Goal: Contribute content: Contribute content

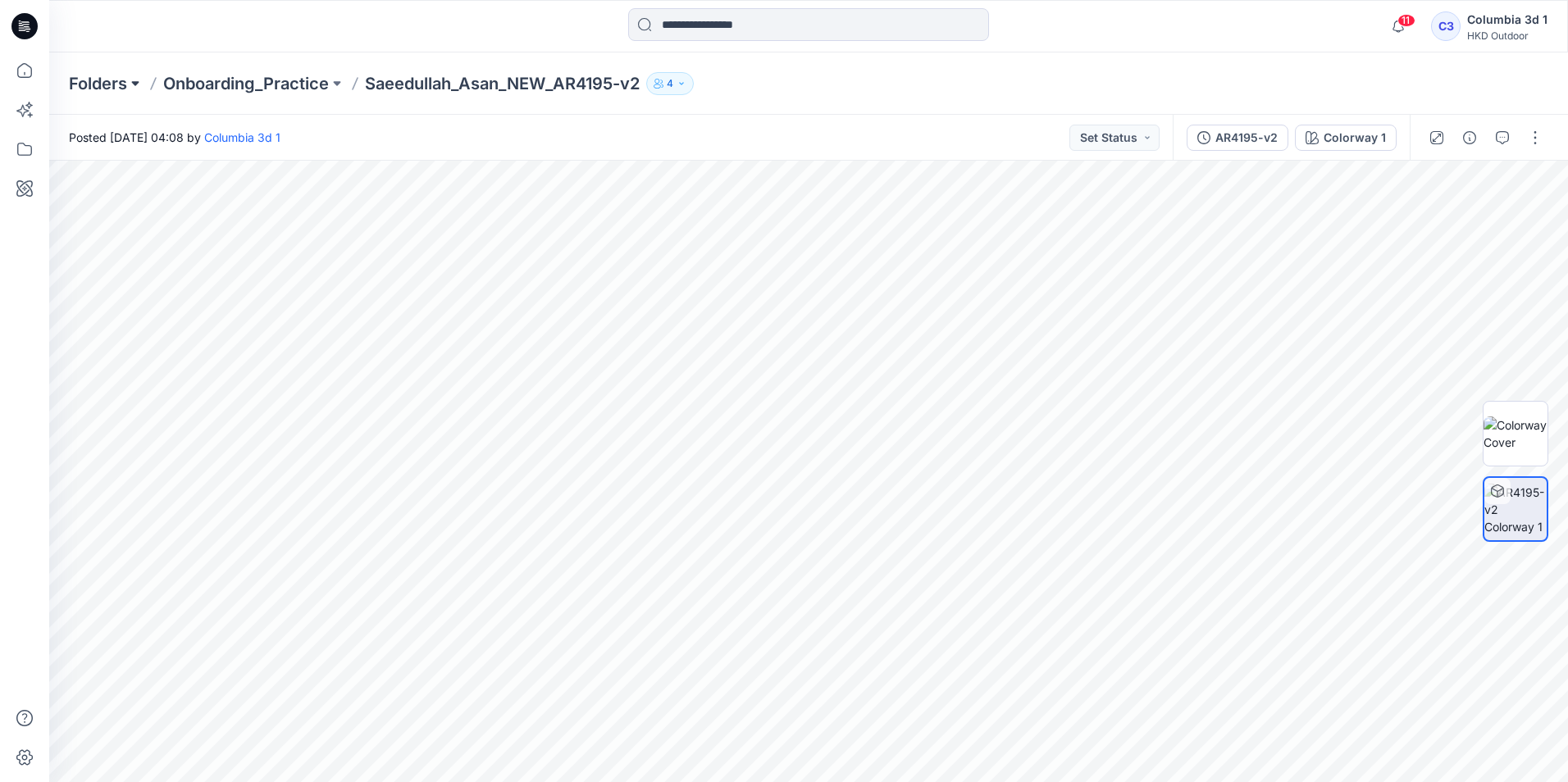
click at [131, 83] on button at bounding box center [135, 84] width 16 height 23
click at [219, 85] on p "Onboarding_Practice" at bounding box center [246, 84] width 166 height 23
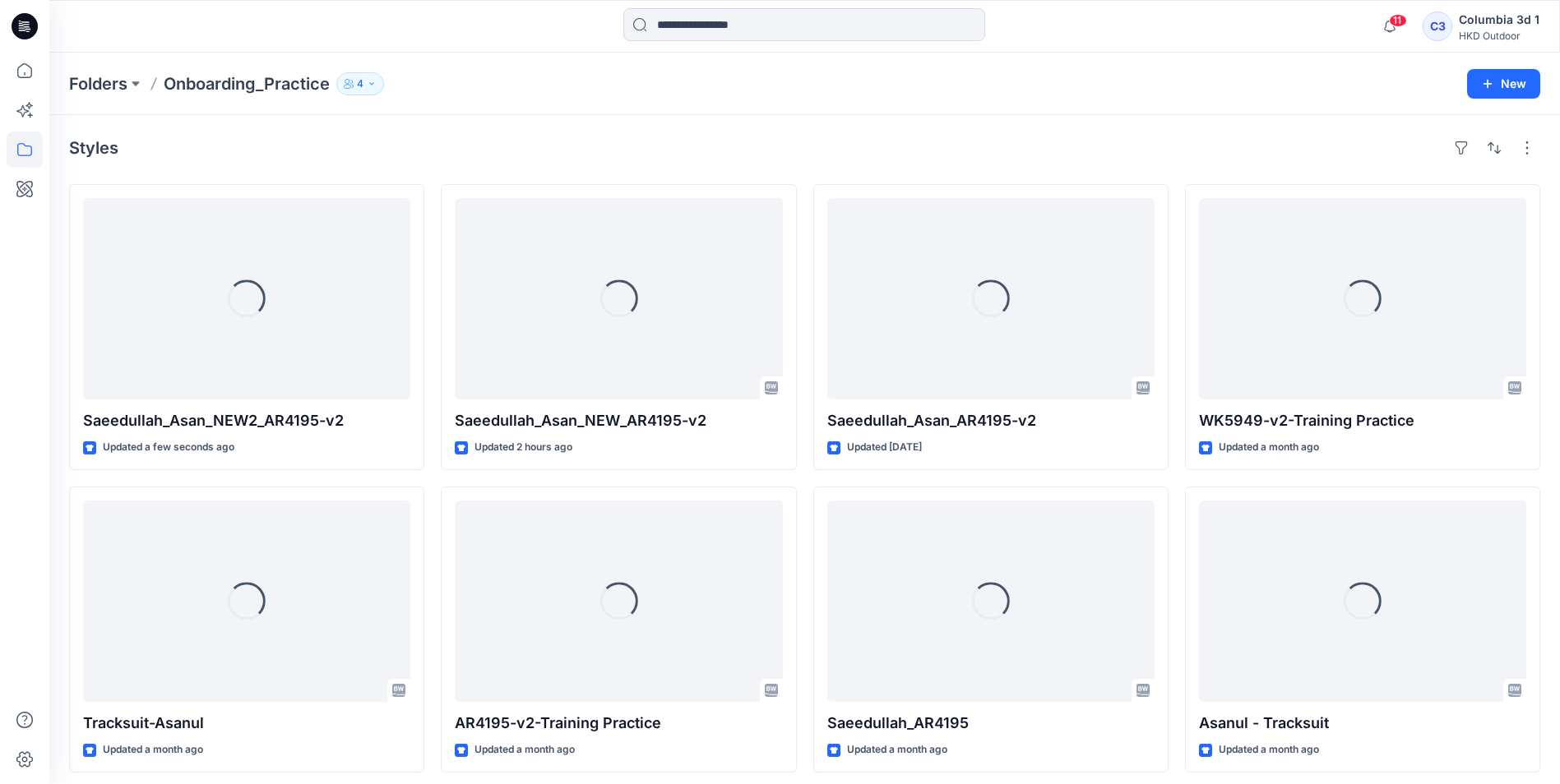
click at [31, 27] on icon at bounding box center [24, 26] width 26 height 26
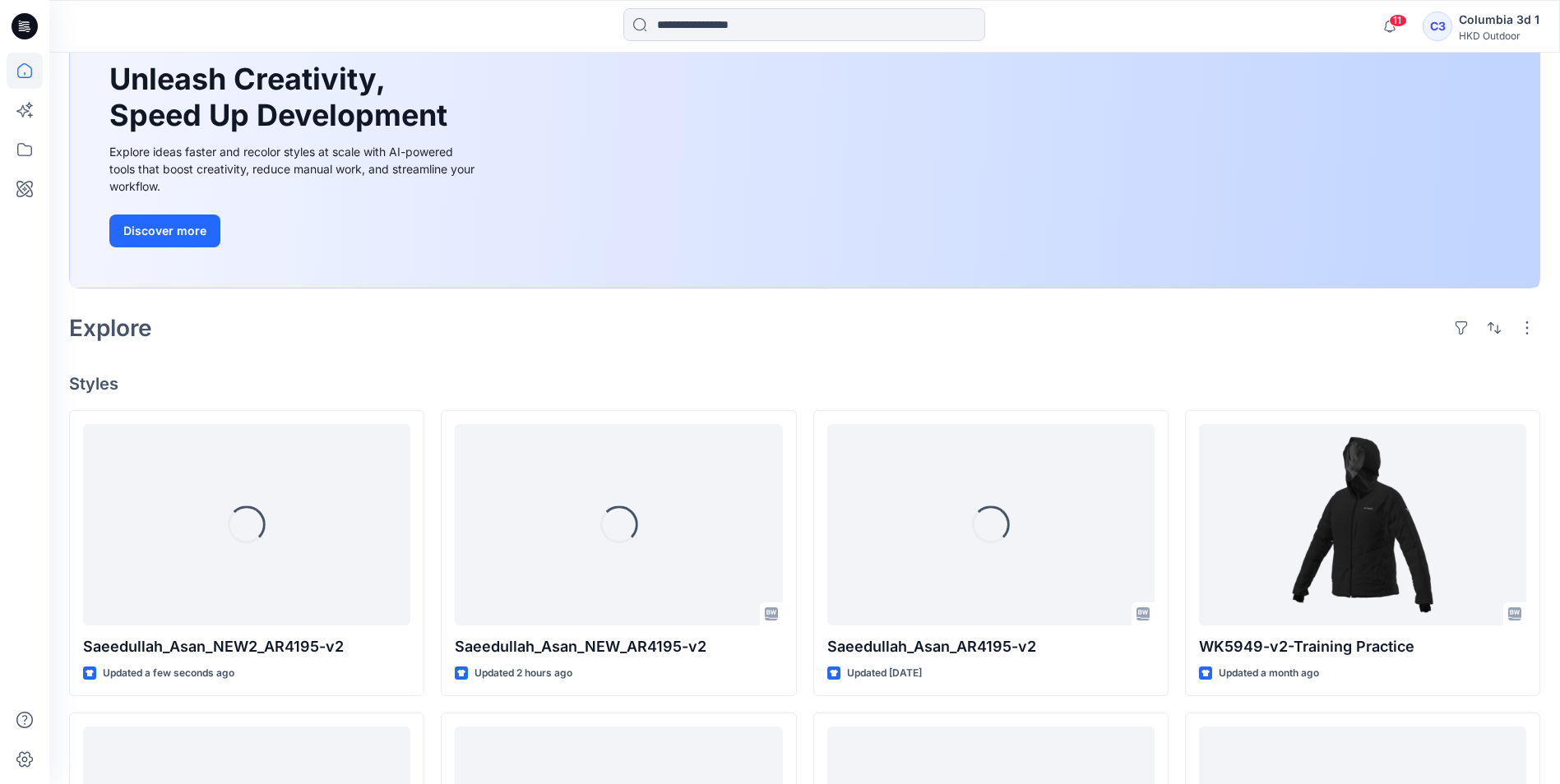
scroll to position [164, 0]
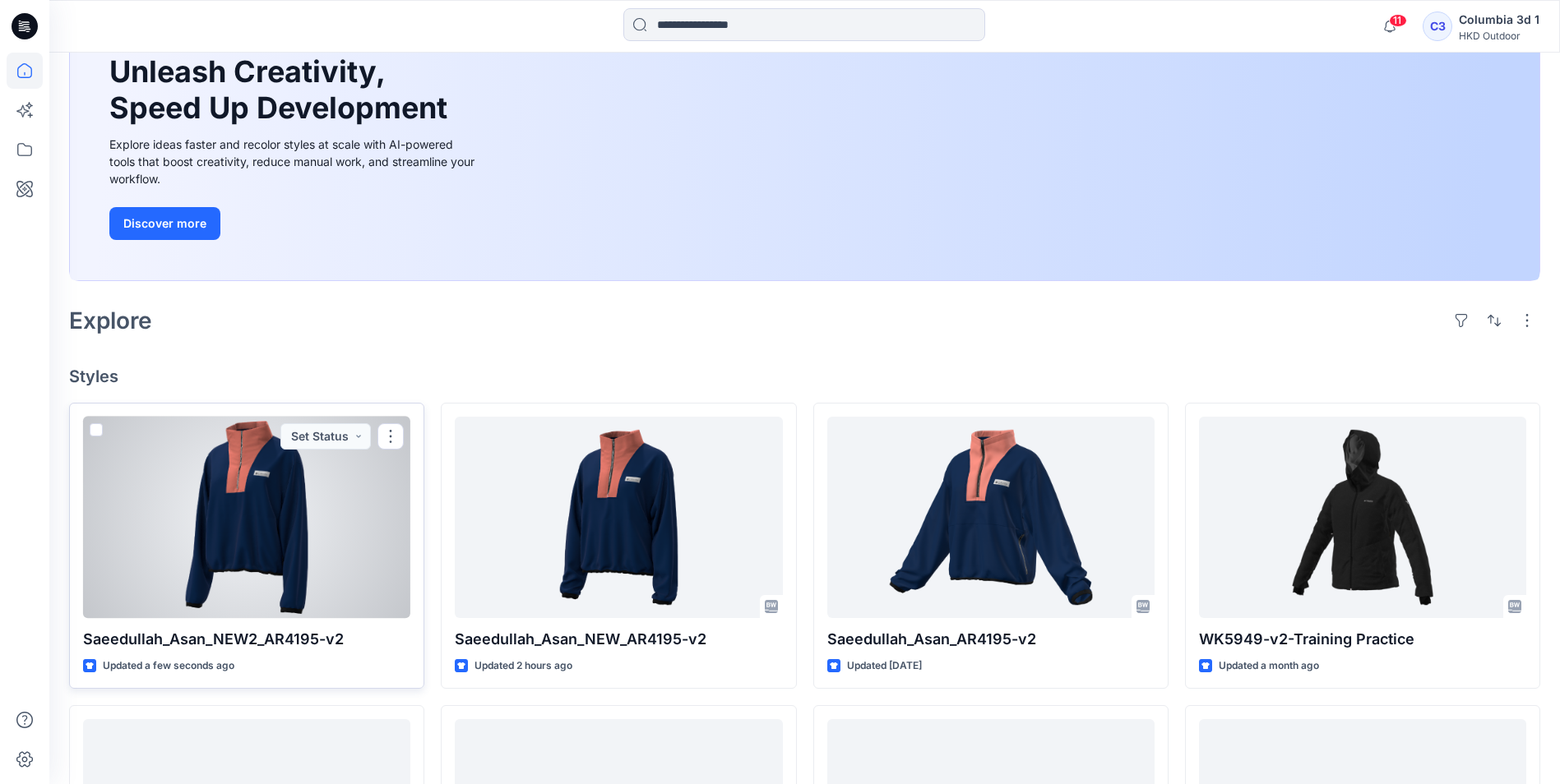
click at [279, 550] on div at bounding box center [247, 517] width 327 height 201
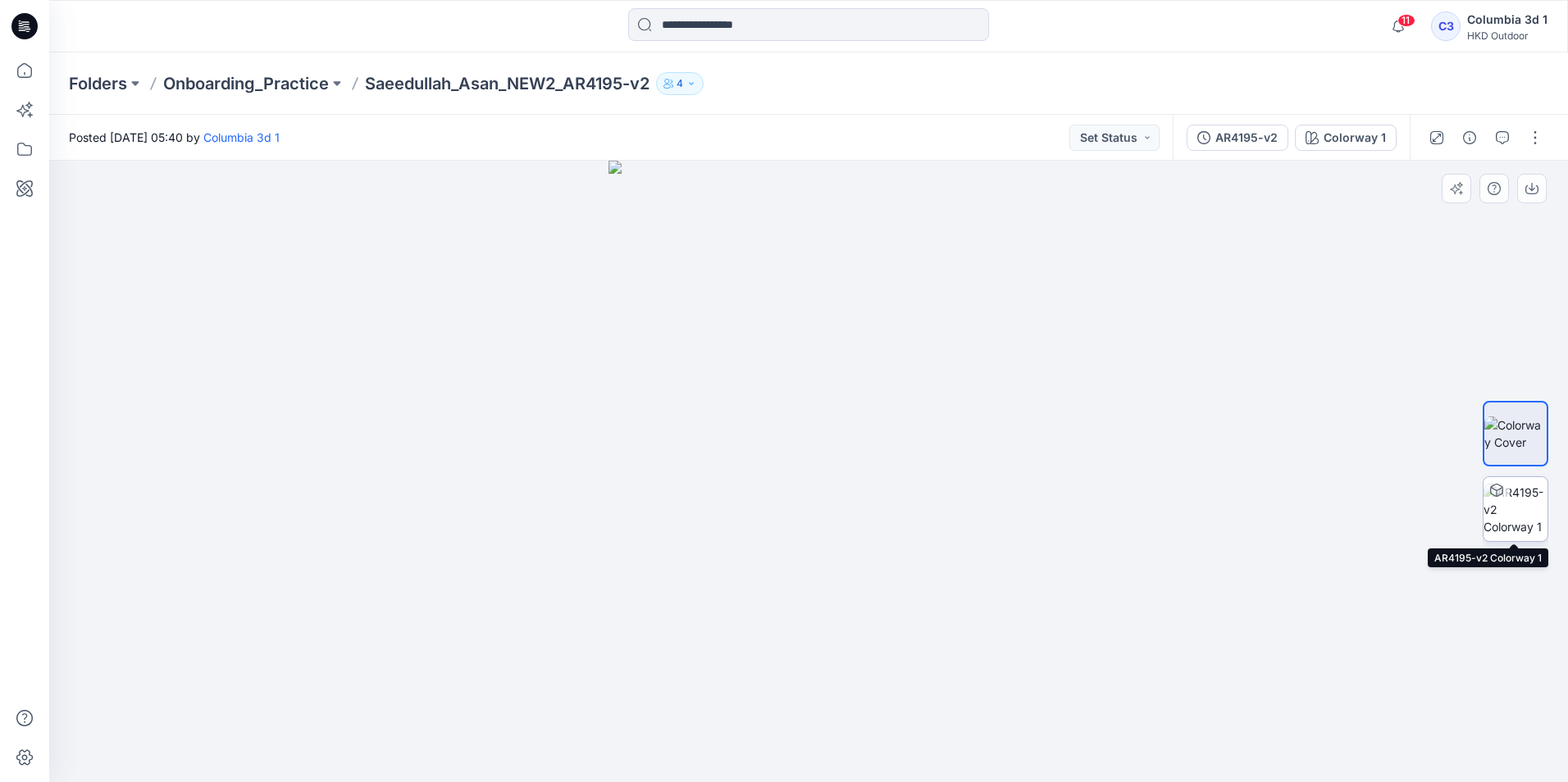
click at [1526, 496] on img at bounding box center [1515, 510] width 64 height 52
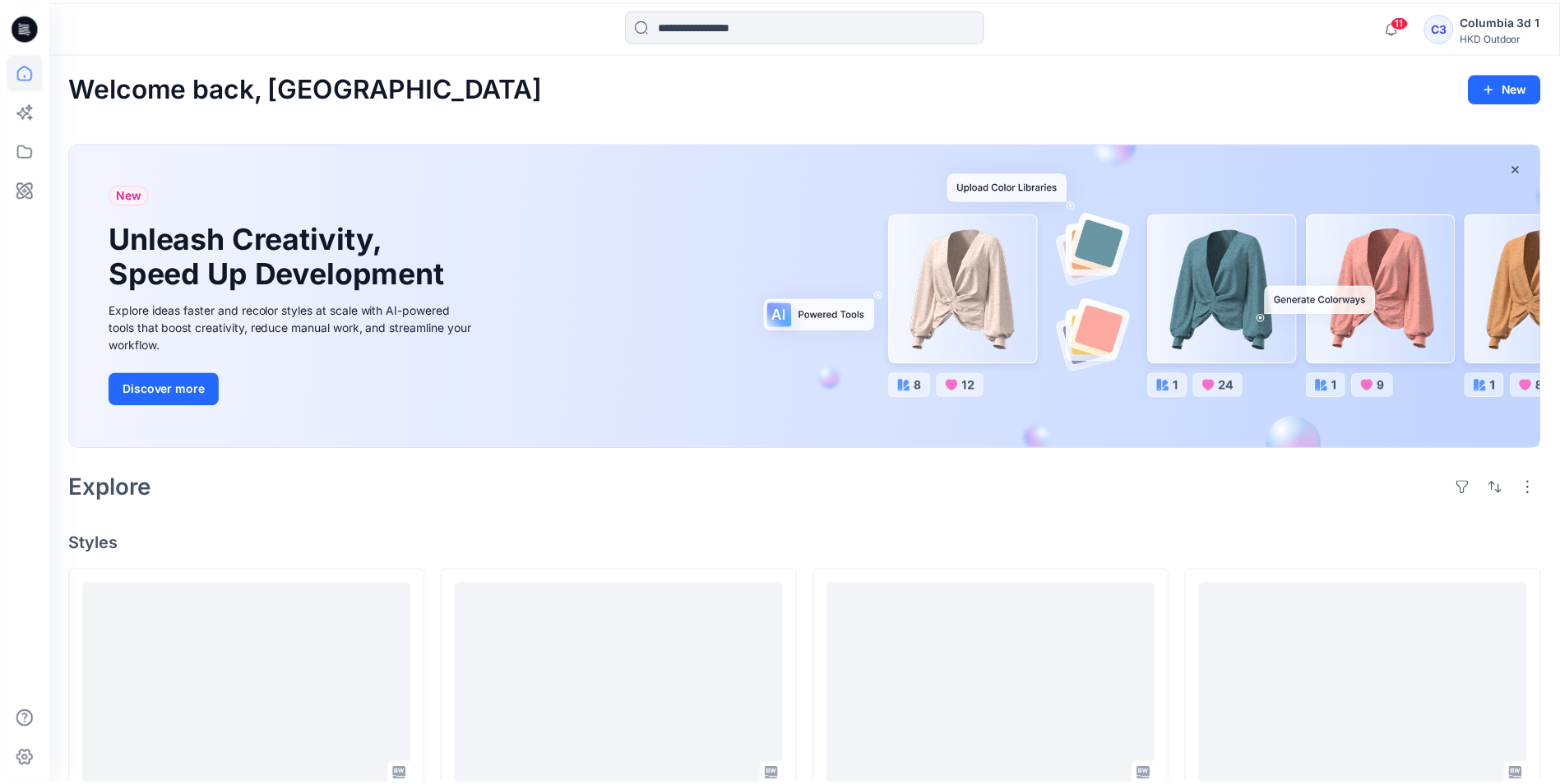
scroll to position [164, 0]
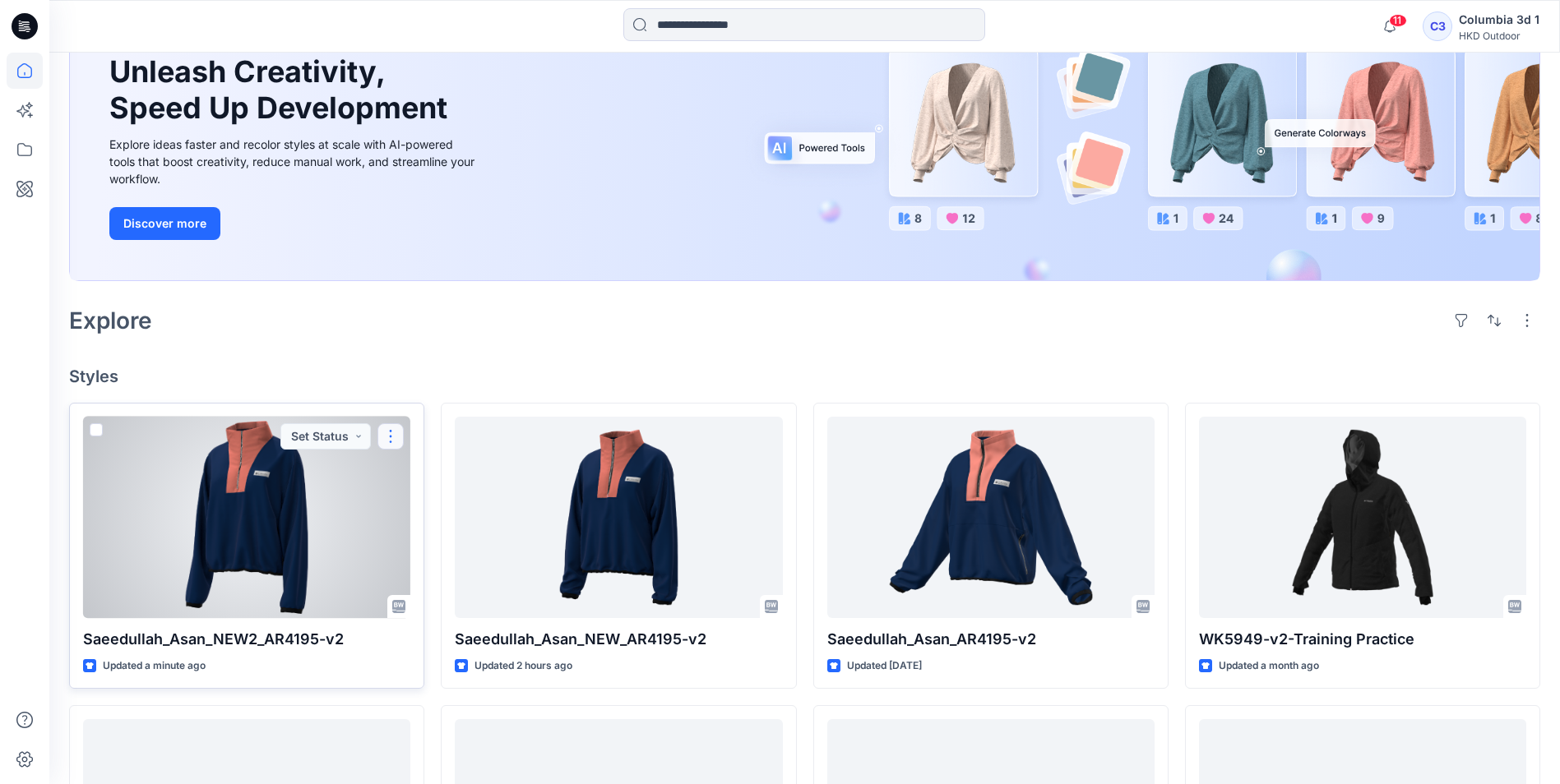
click at [396, 441] on button "button" at bounding box center [390, 436] width 26 height 26
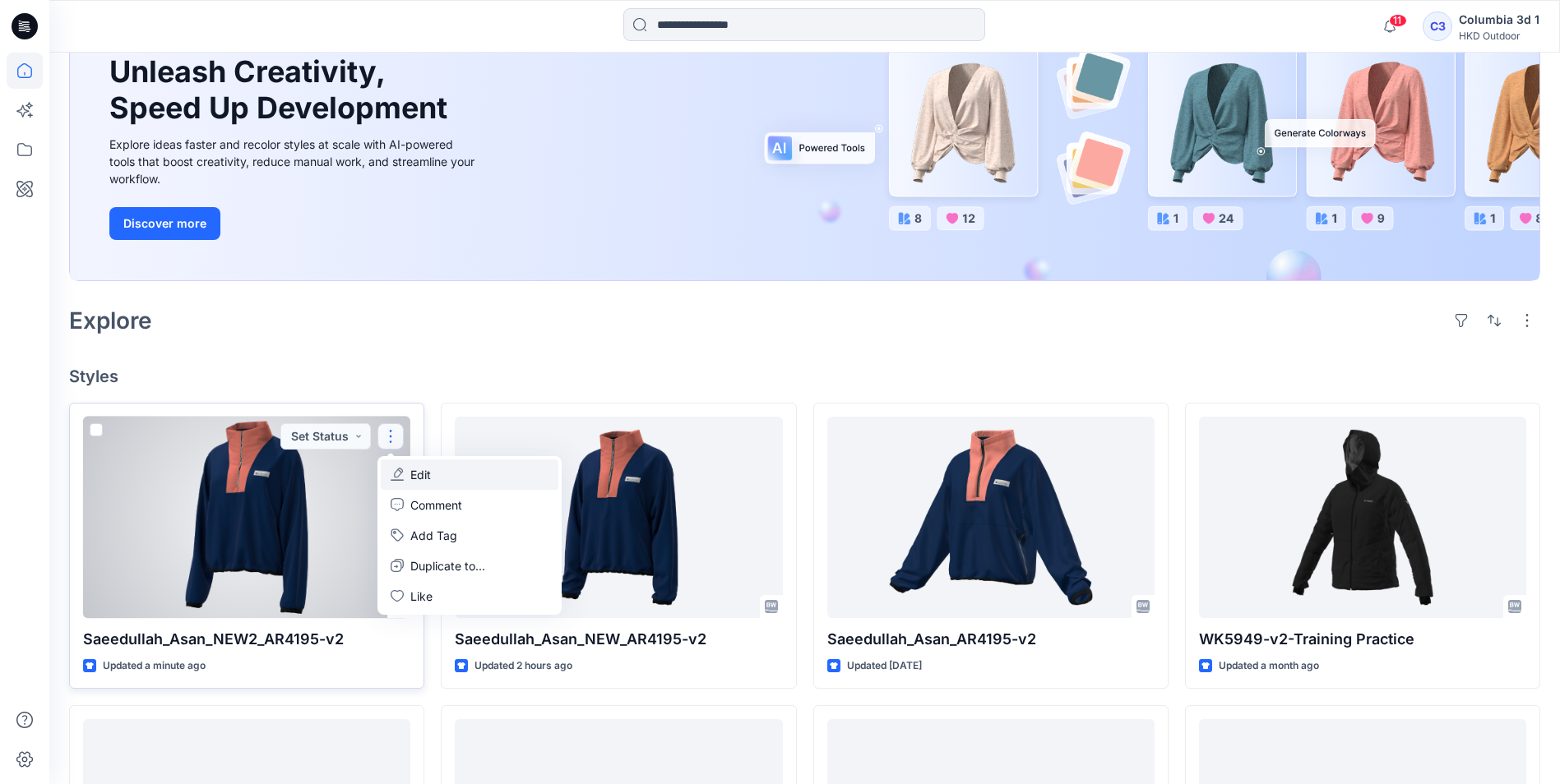
click at [444, 475] on button "Edit" at bounding box center [470, 474] width 178 height 30
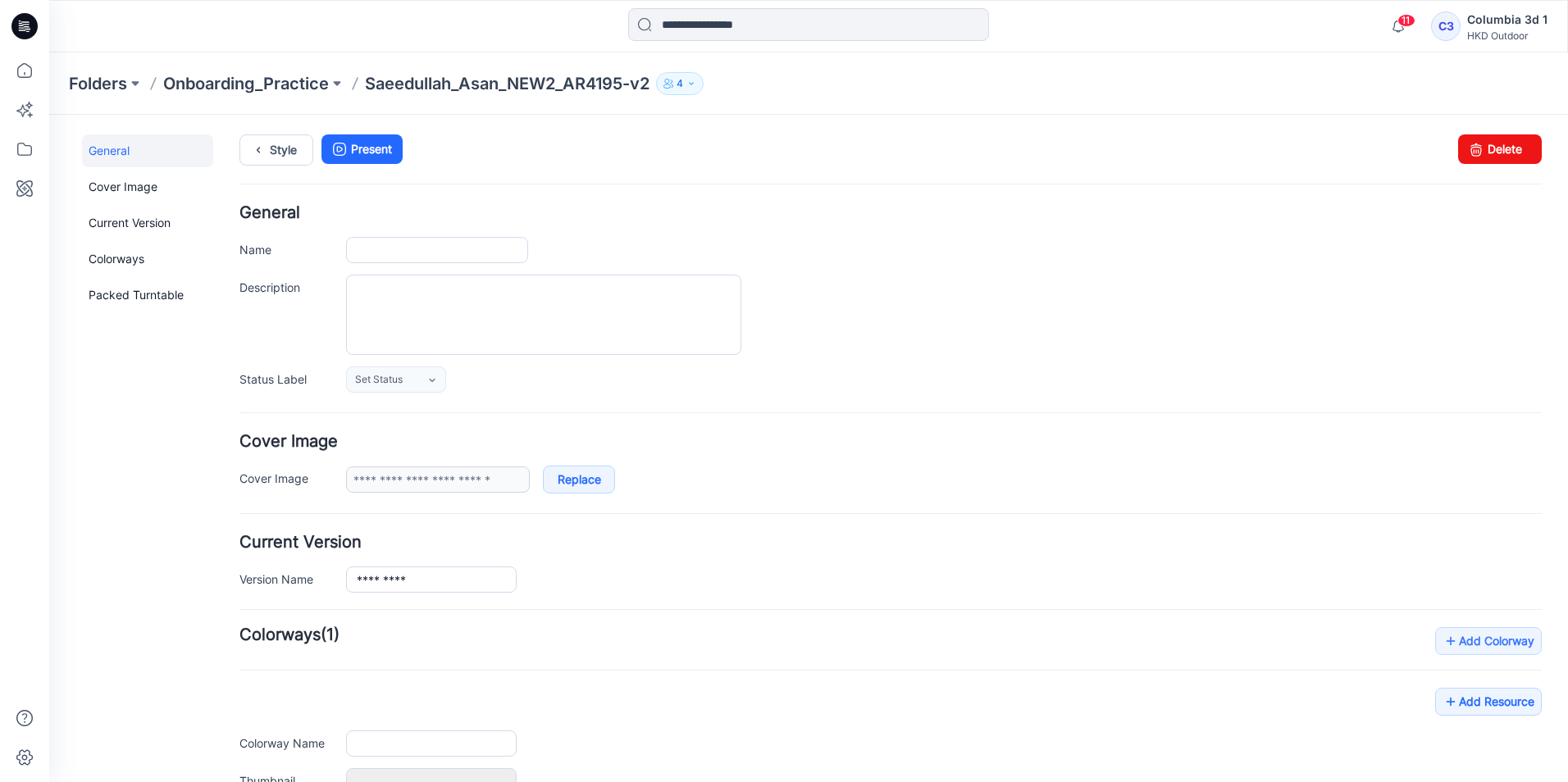
type input "**********"
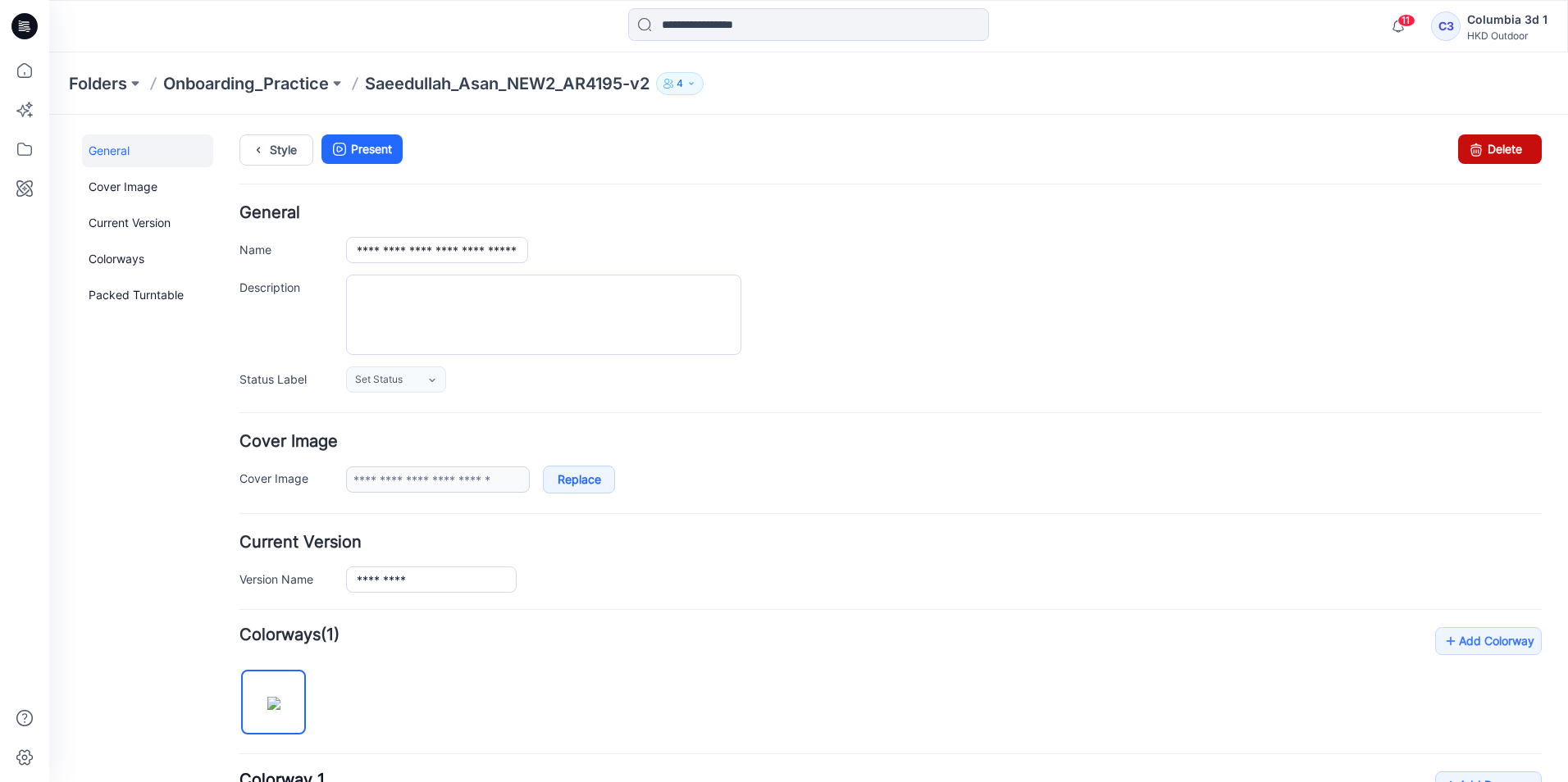
click at [1489, 141] on link "Delete" at bounding box center [1500, 148] width 84 height 30
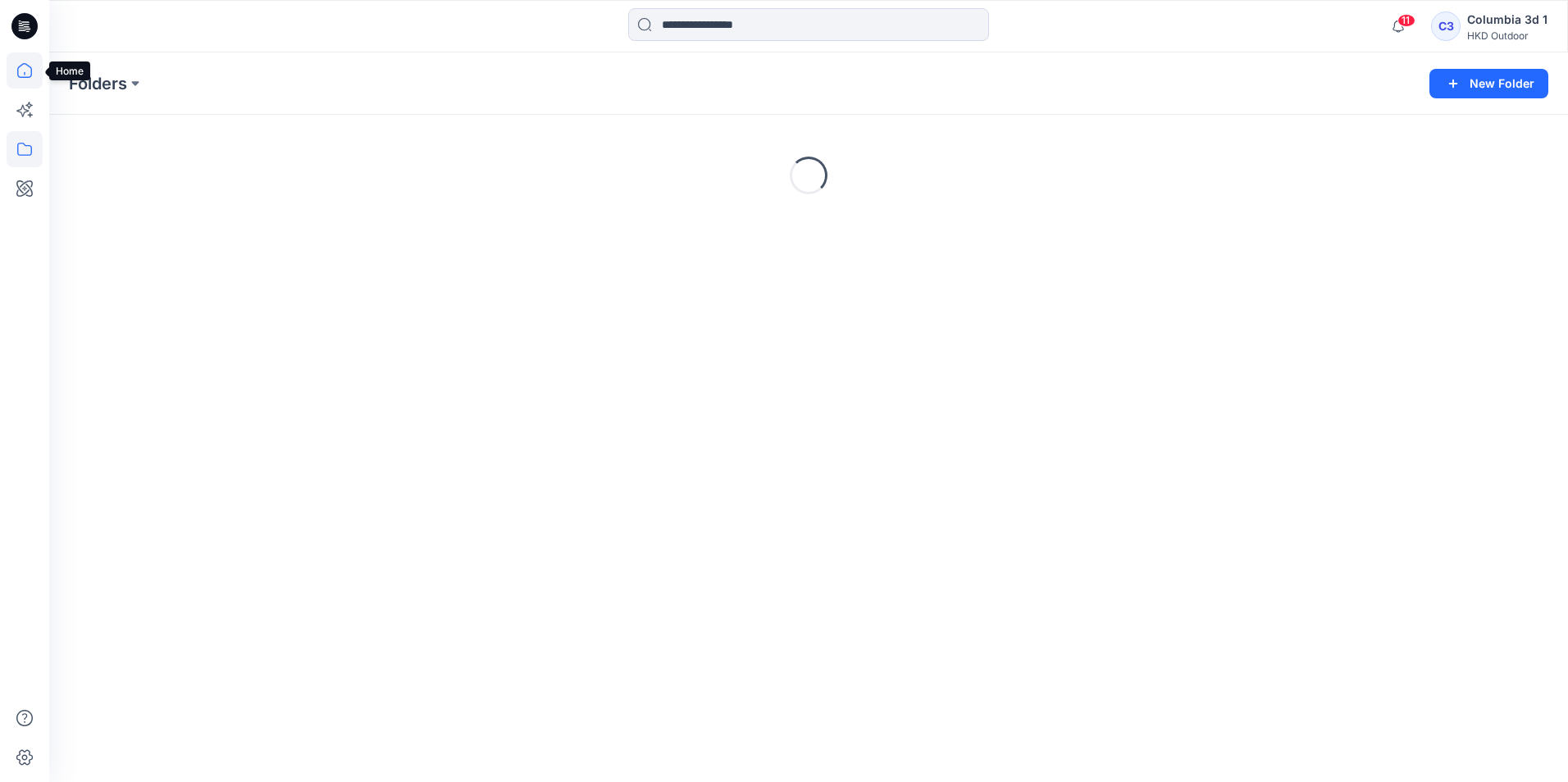
click at [17, 64] on icon at bounding box center [24, 69] width 36 height 36
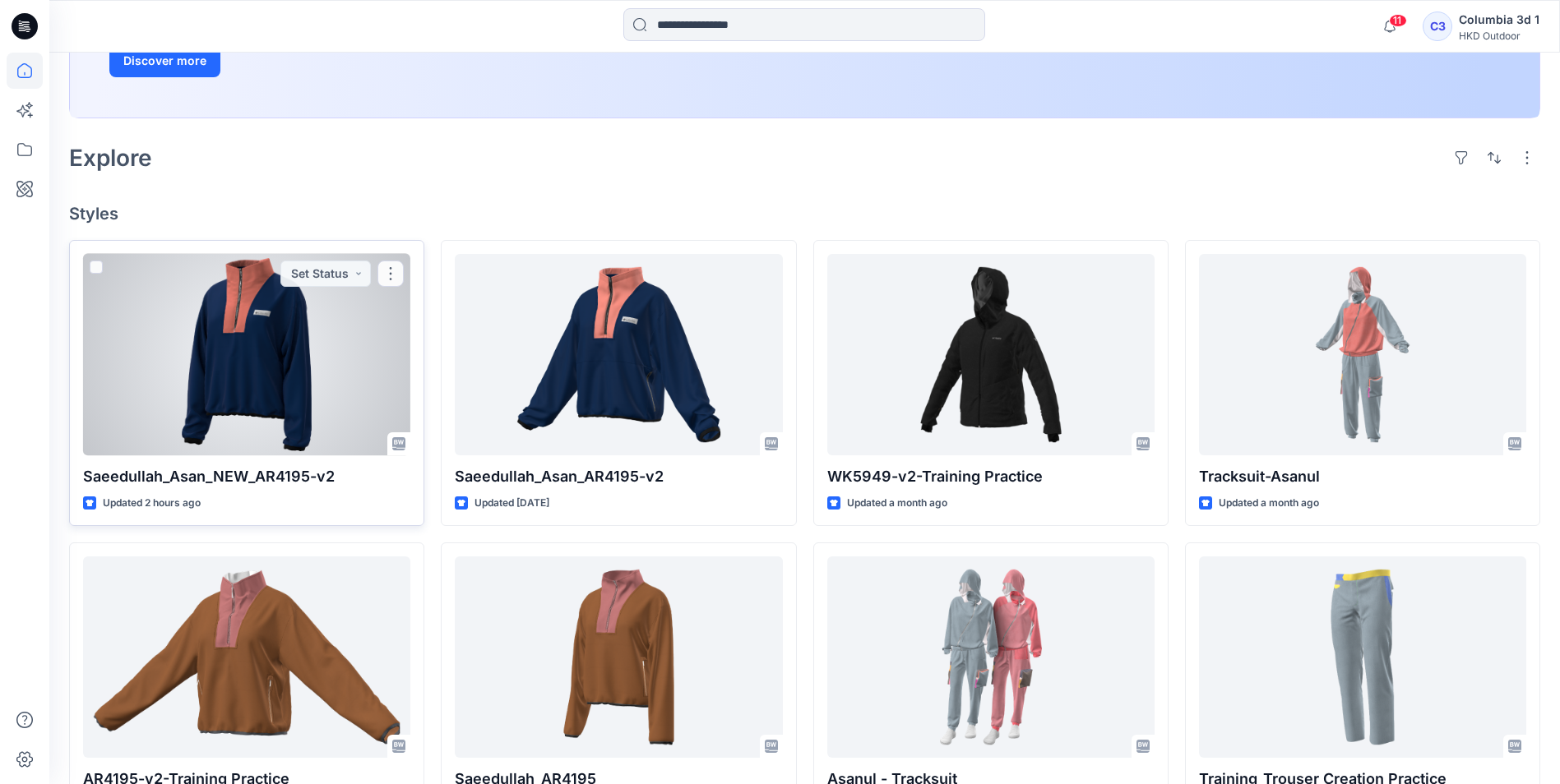
scroll to position [329, 0]
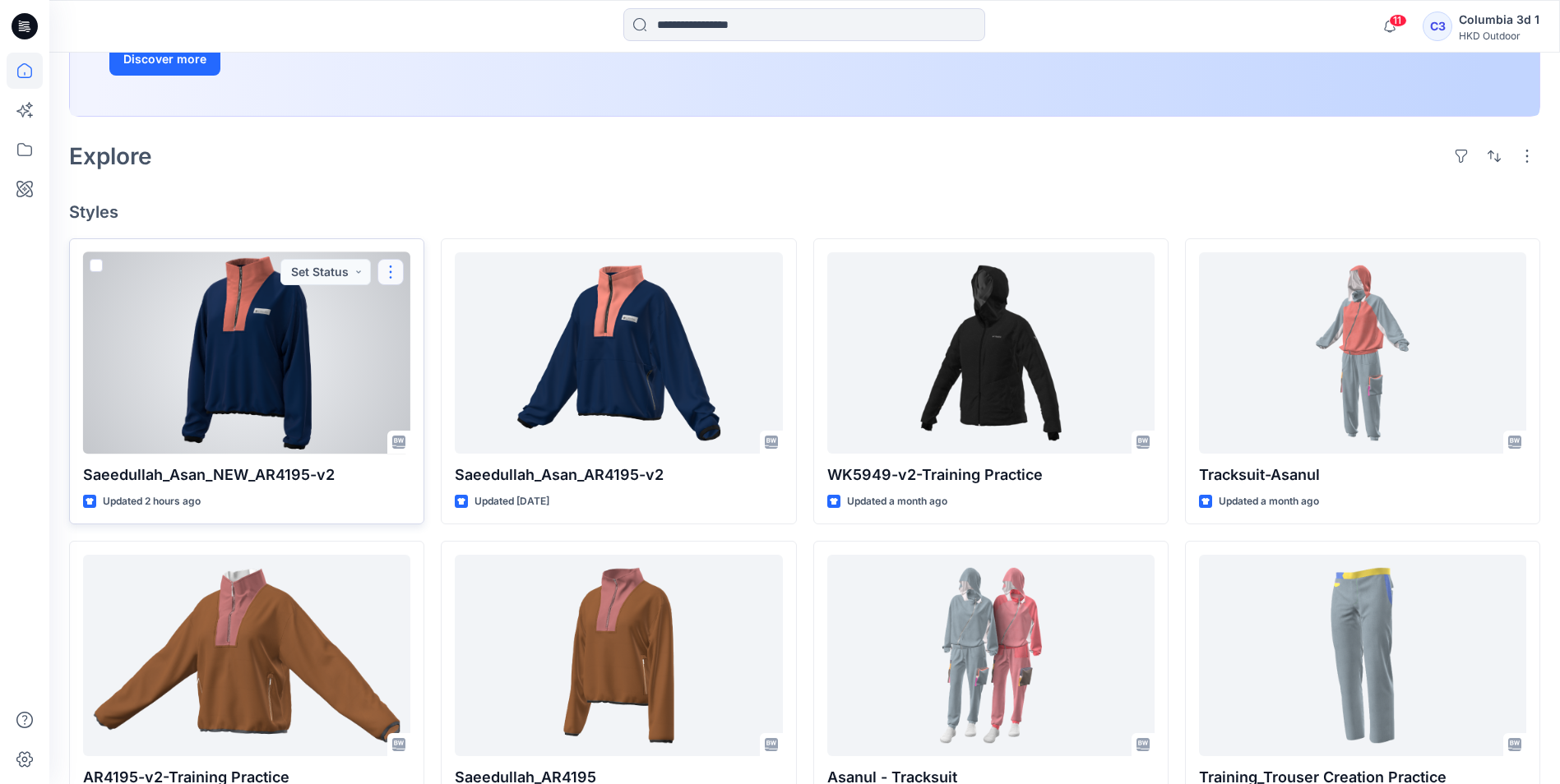
click at [394, 277] on button "button" at bounding box center [390, 272] width 26 height 26
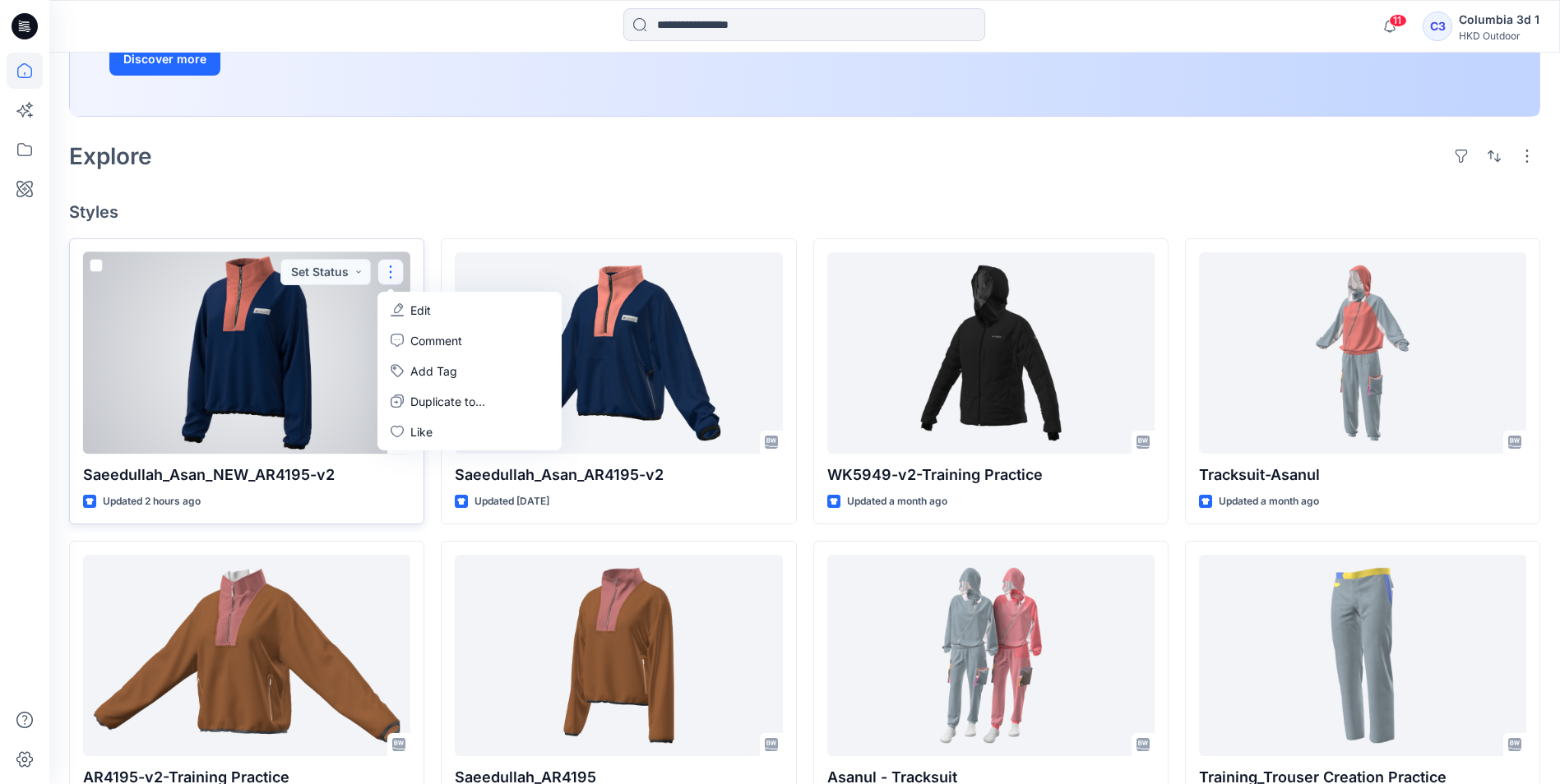
click at [403, 301] on button "Edit" at bounding box center [470, 309] width 178 height 30
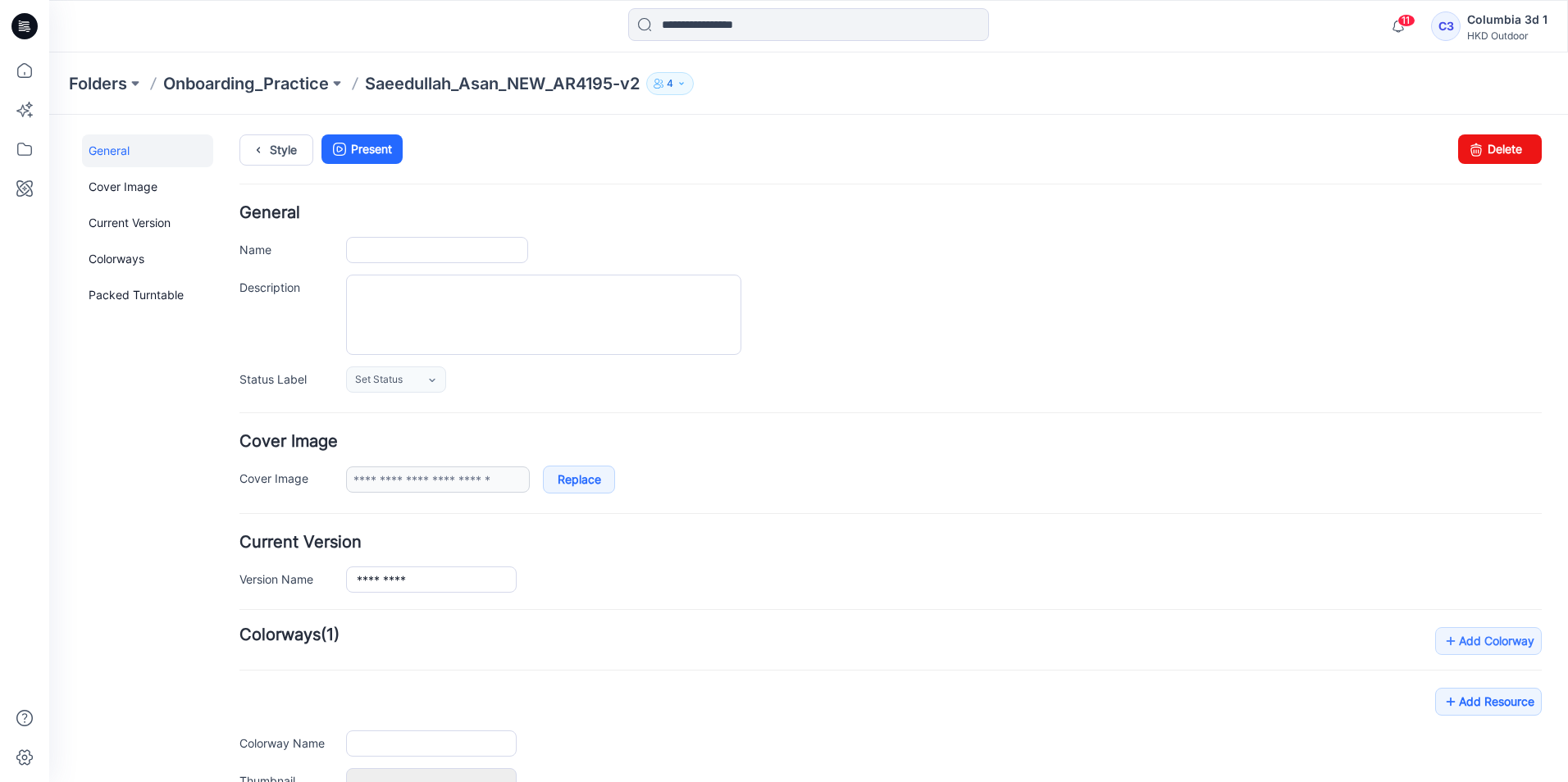
type input "**********"
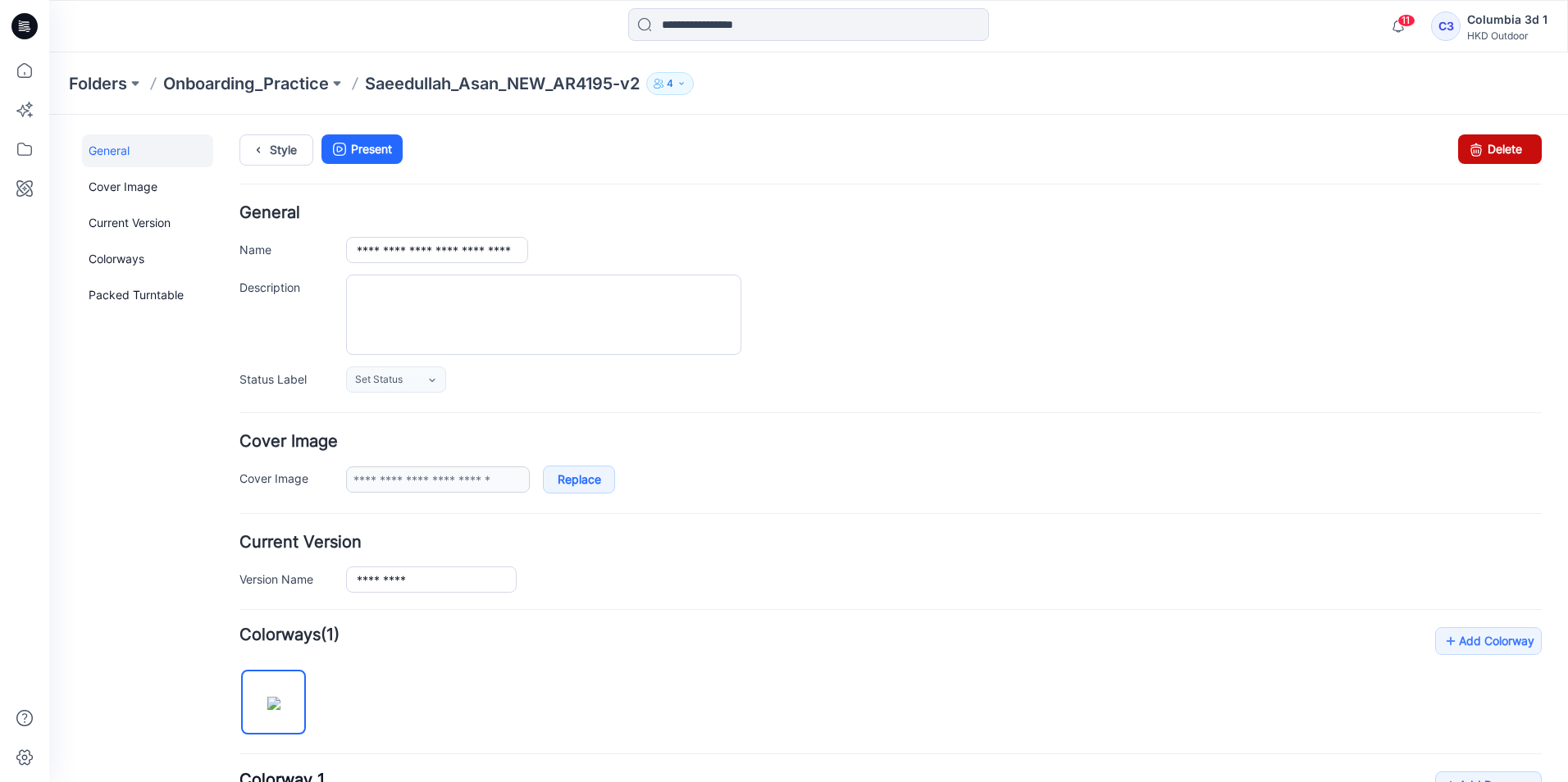
click at [1483, 149] on link "Delete" at bounding box center [1500, 148] width 84 height 30
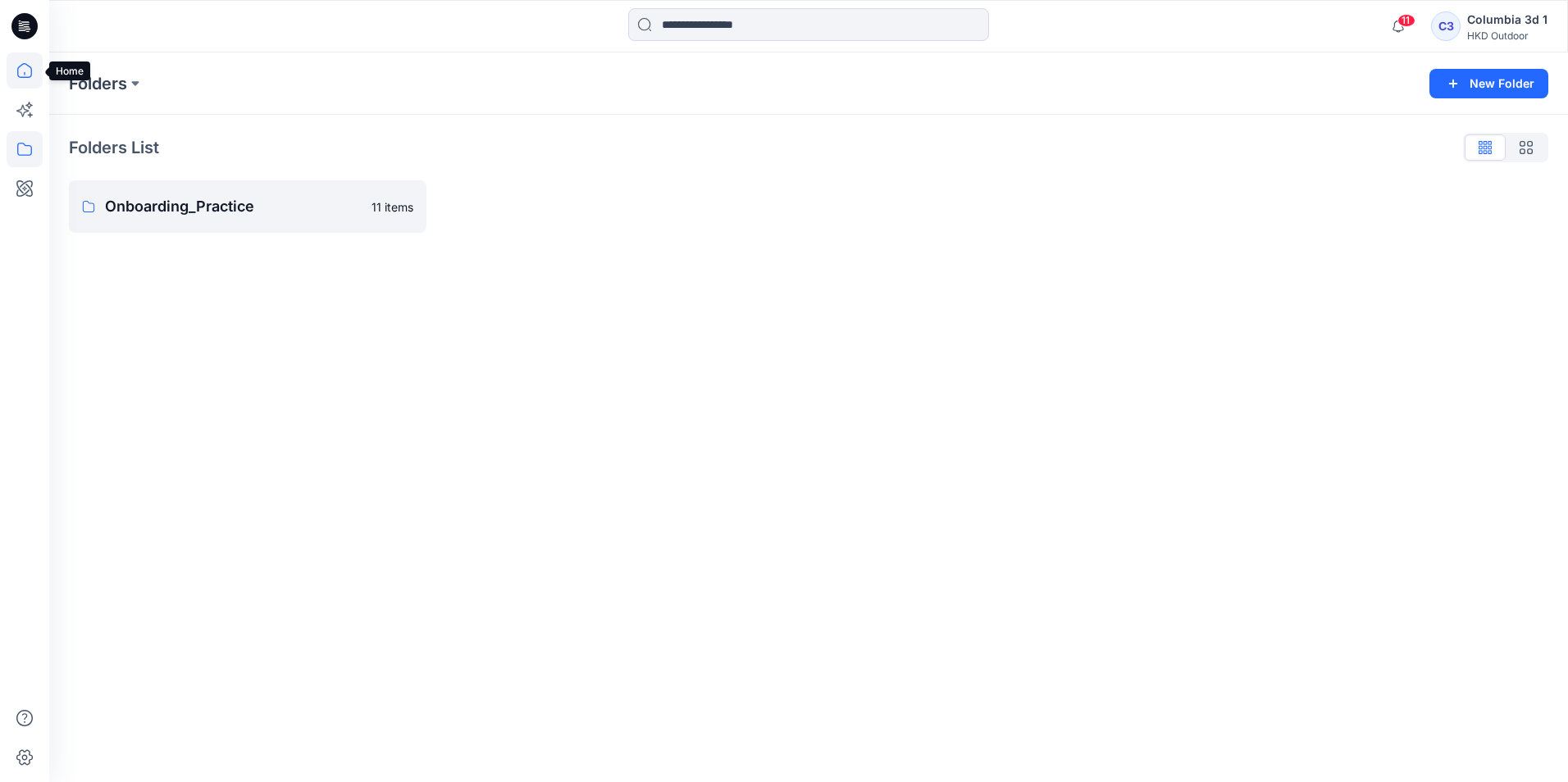
click at [23, 80] on icon at bounding box center [24, 69] width 36 height 36
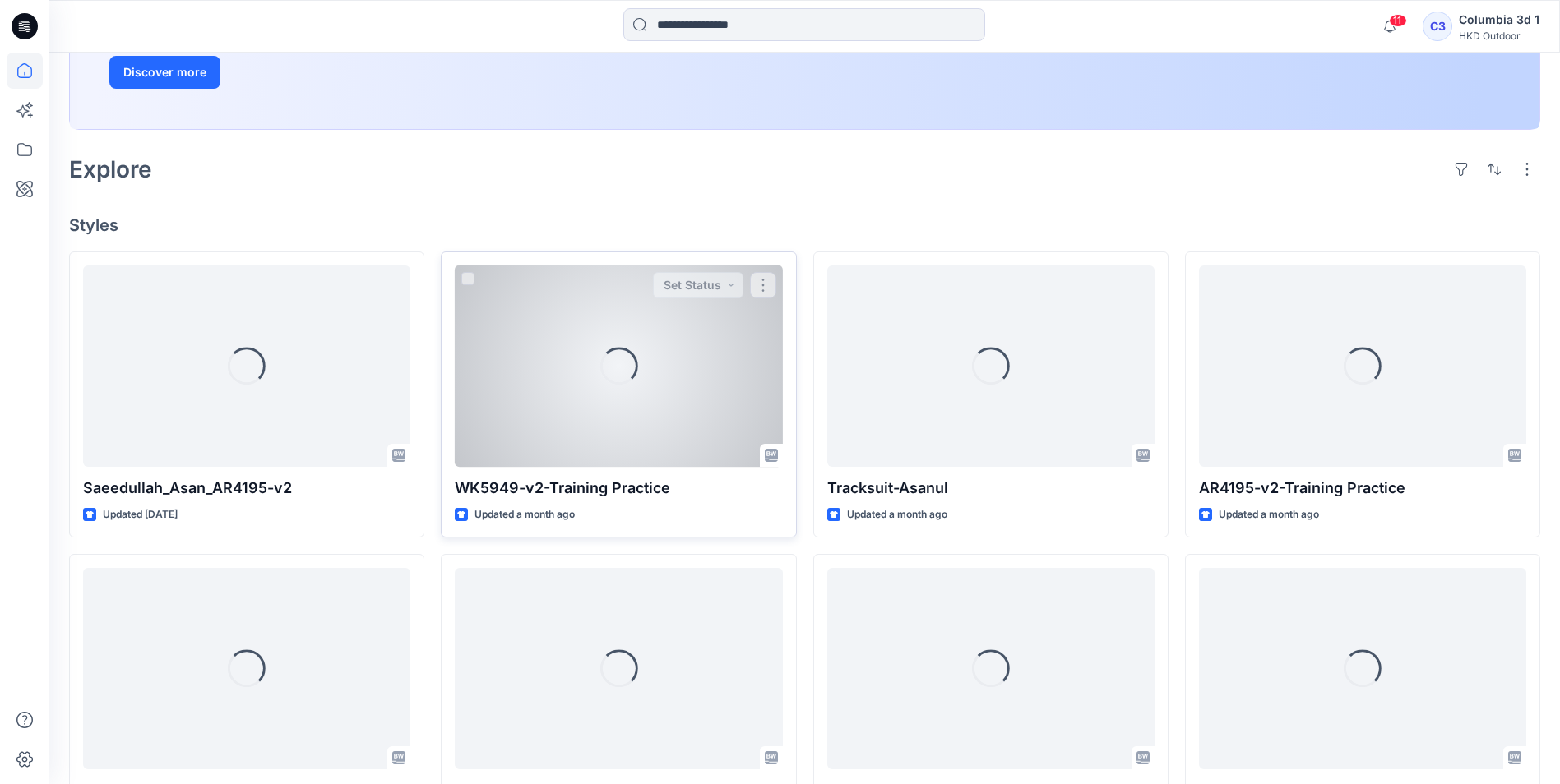
scroll to position [329, 0]
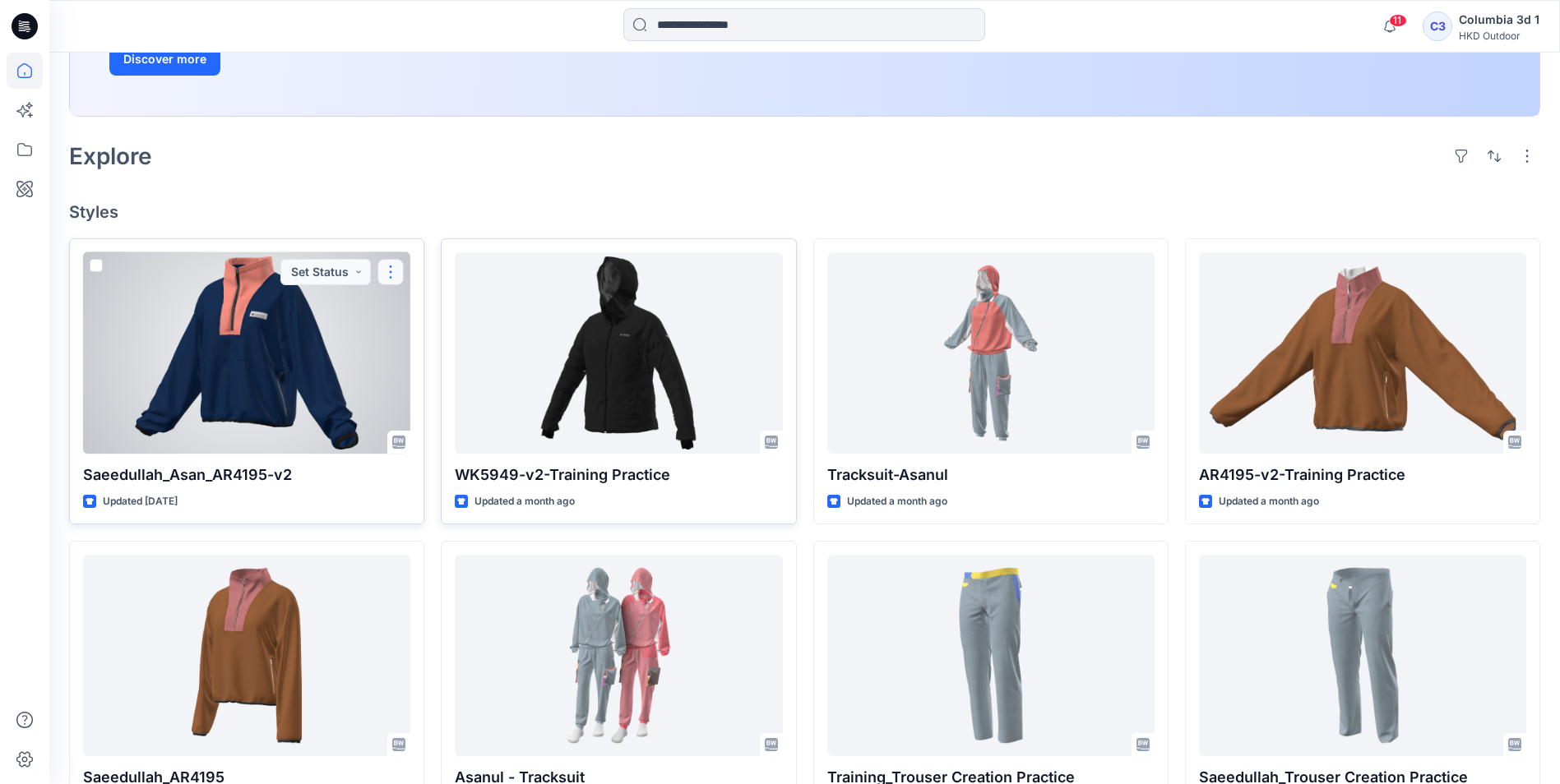
click at [397, 277] on button "button" at bounding box center [390, 272] width 26 height 26
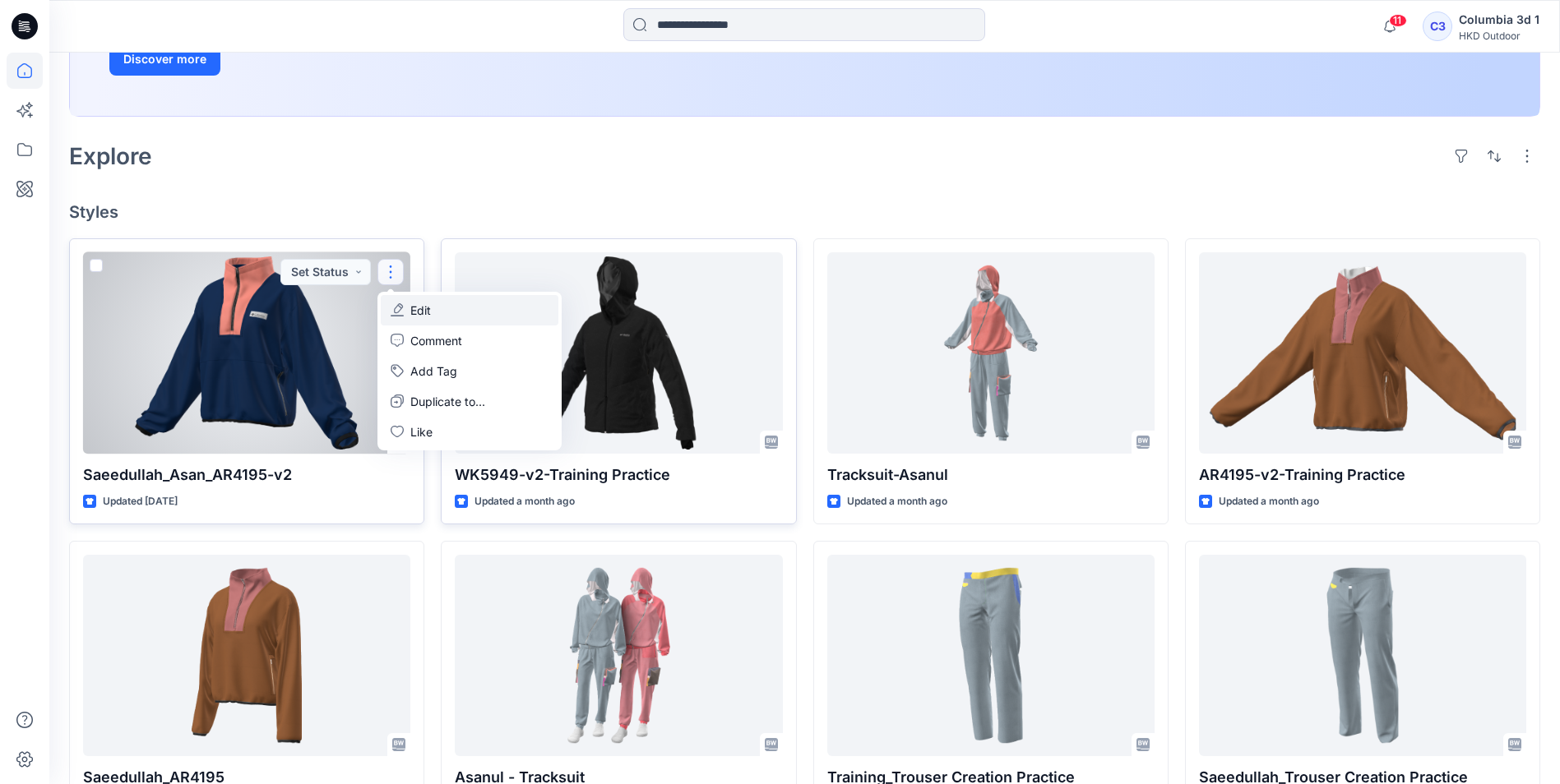
click at [422, 305] on p "Edit" at bounding box center [420, 310] width 20 height 17
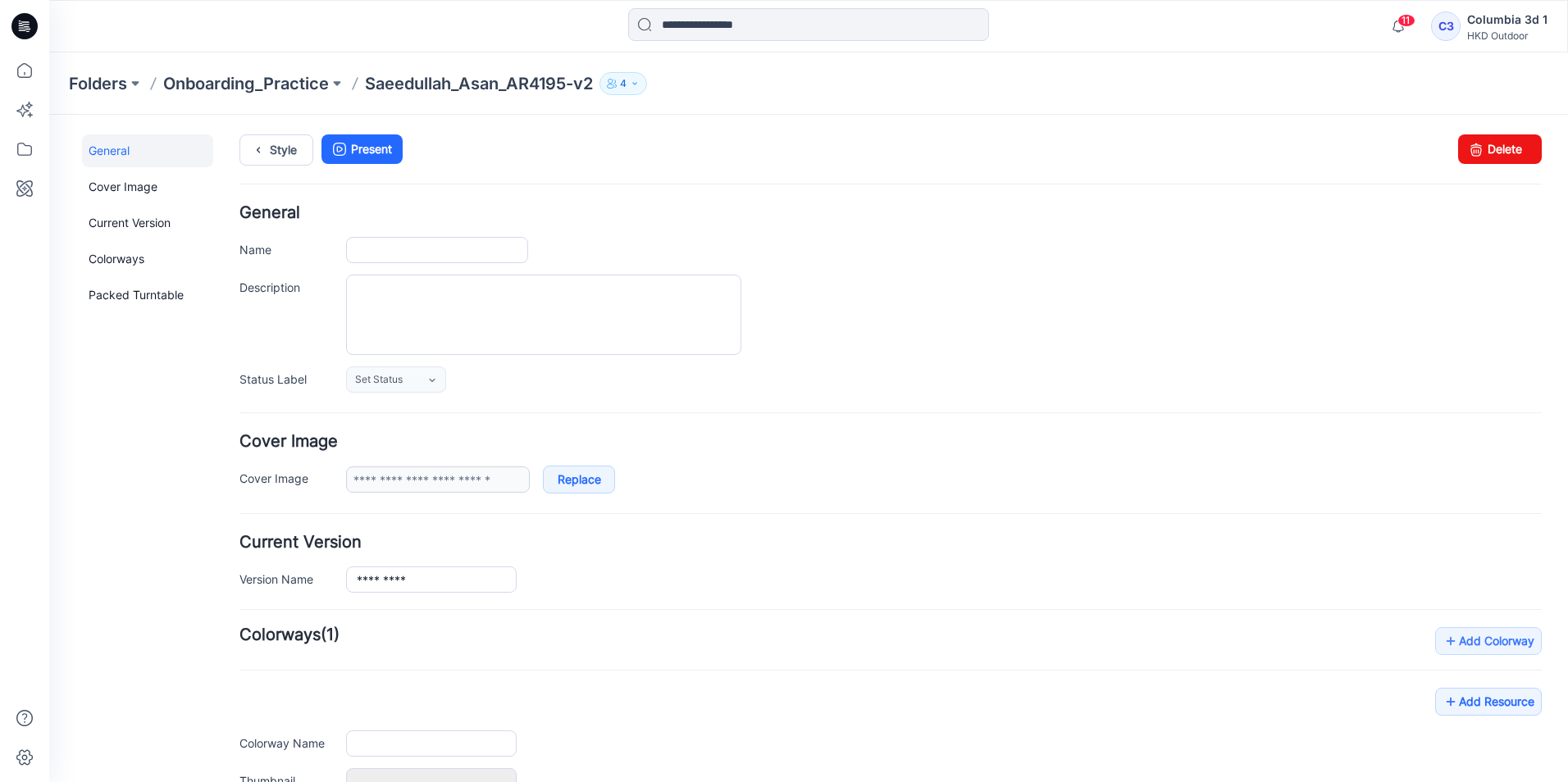
type input "**********"
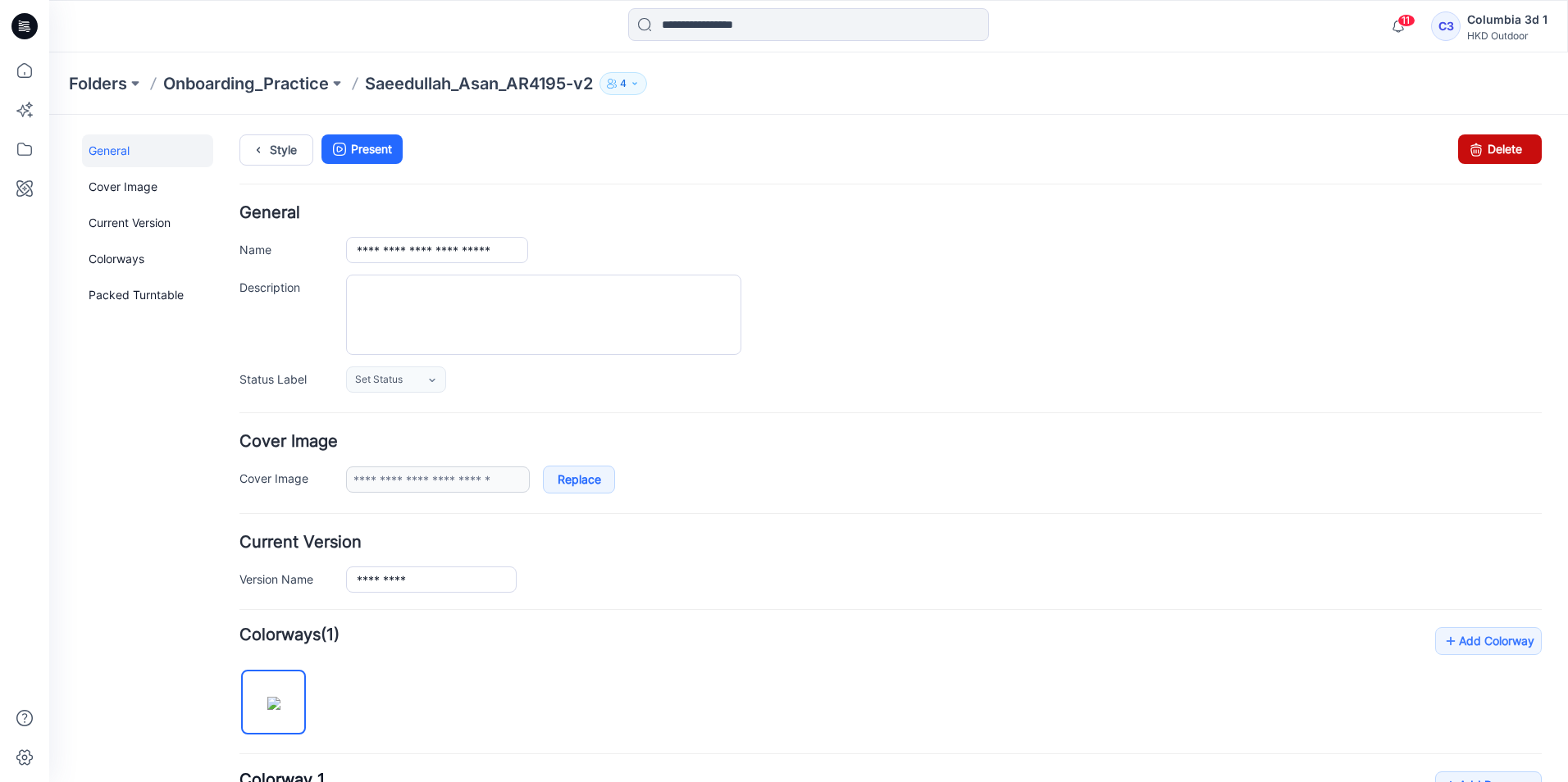
drag, startPoint x: 917, startPoint y: 194, endPoint x: 1467, endPoint y: 149, distance: 551.8
click at [1467, 149] on icon at bounding box center [1475, 148] width 23 height 30
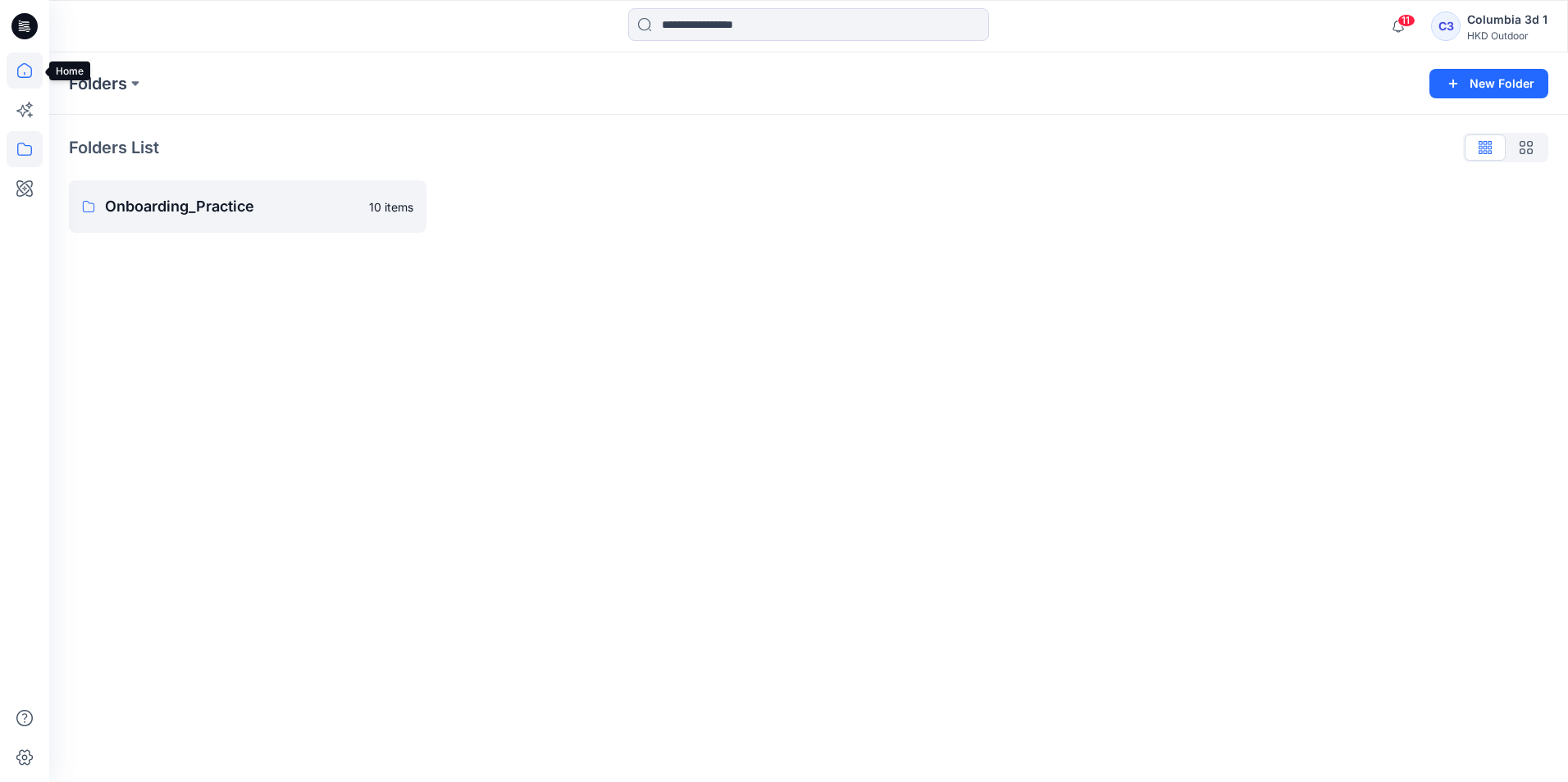
click at [30, 78] on icon at bounding box center [24, 69] width 36 height 36
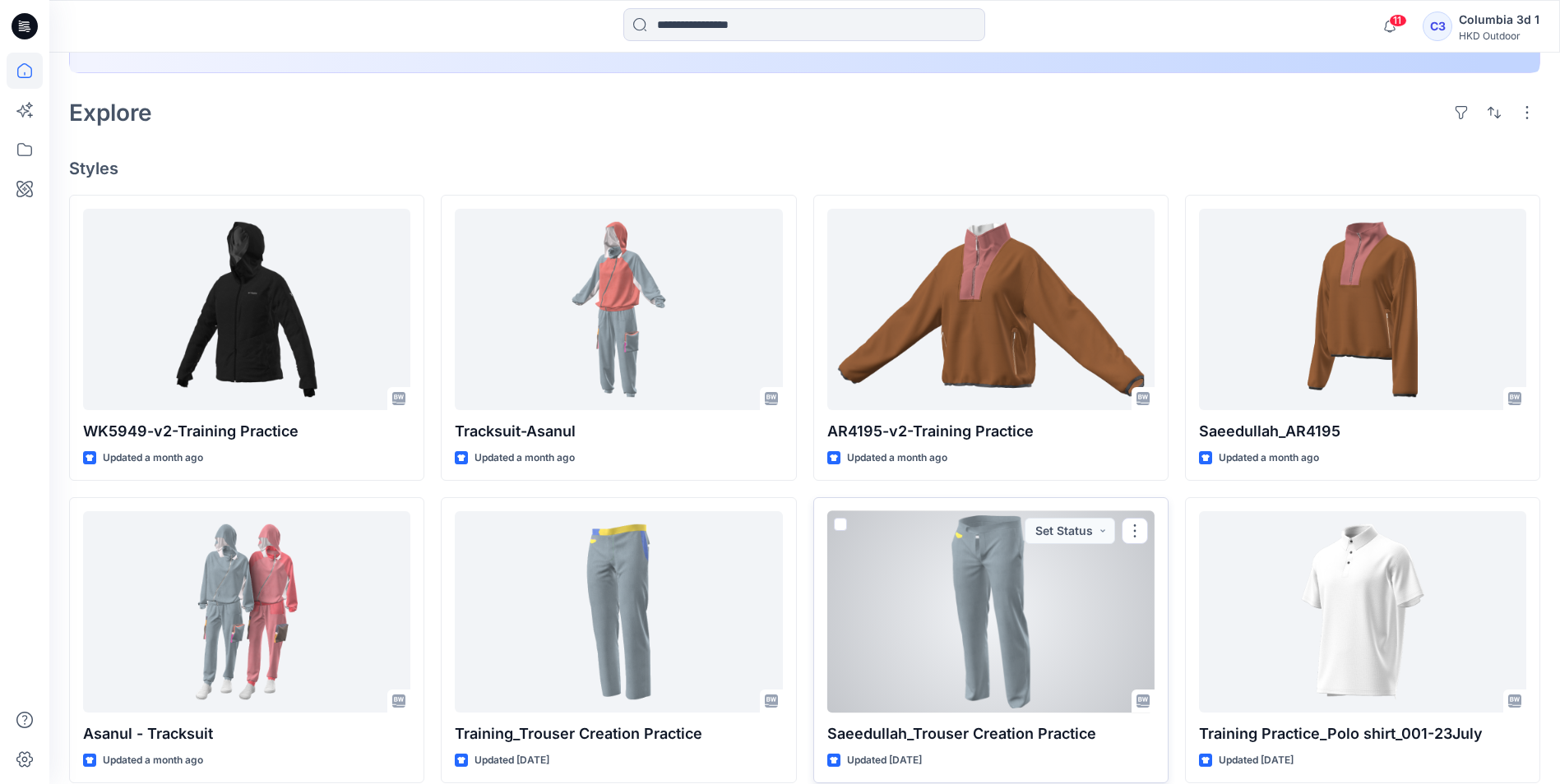
scroll to position [364, 0]
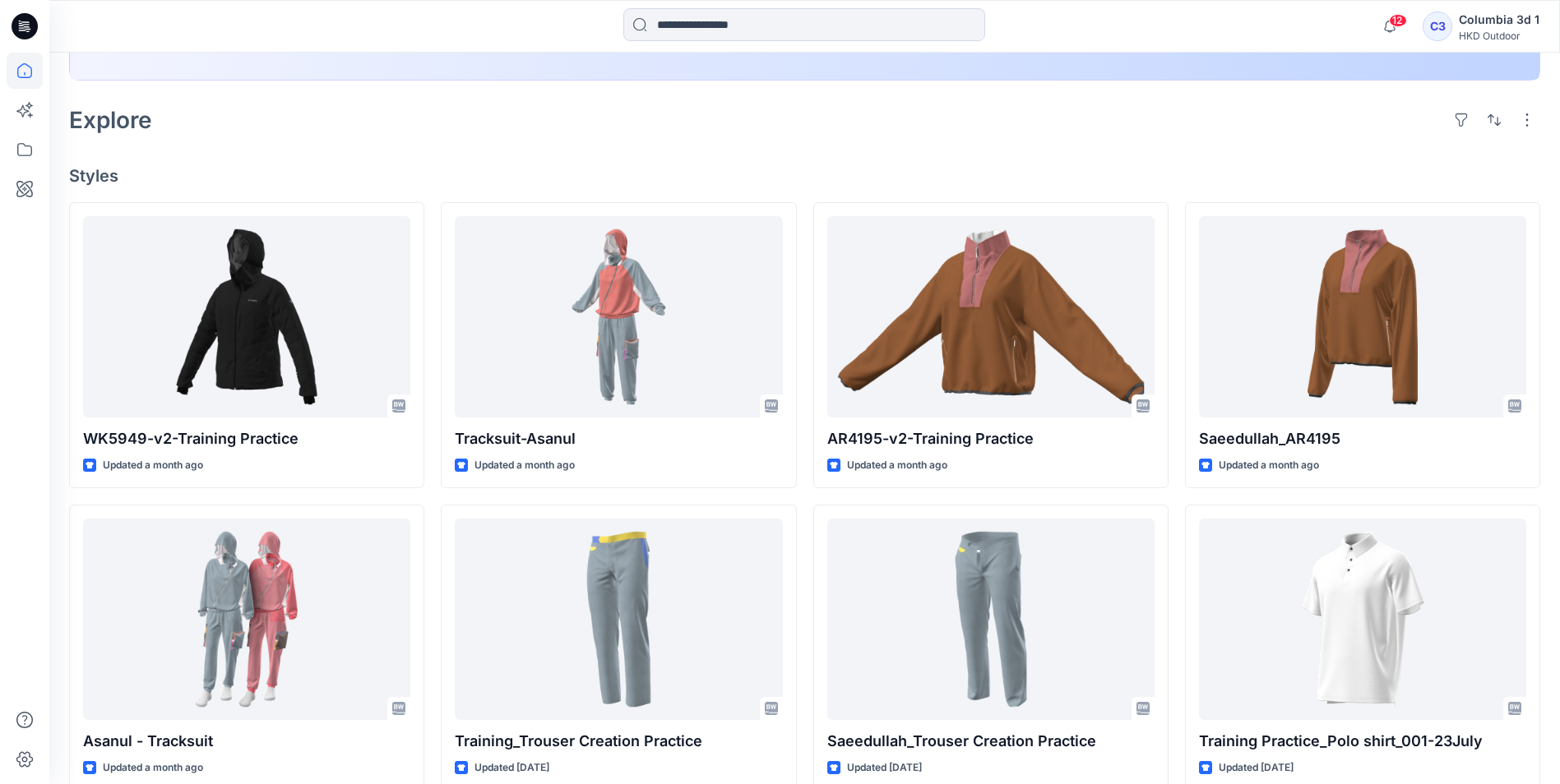
click at [24, 15] on icon at bounding box center [24, 26] width 26 height 26
click at [30, 34] on icon at bounding box center [24, 26] width 26 height 26
click at [25, 27] on icon at bounding box center [27, 26] width 7 height 1
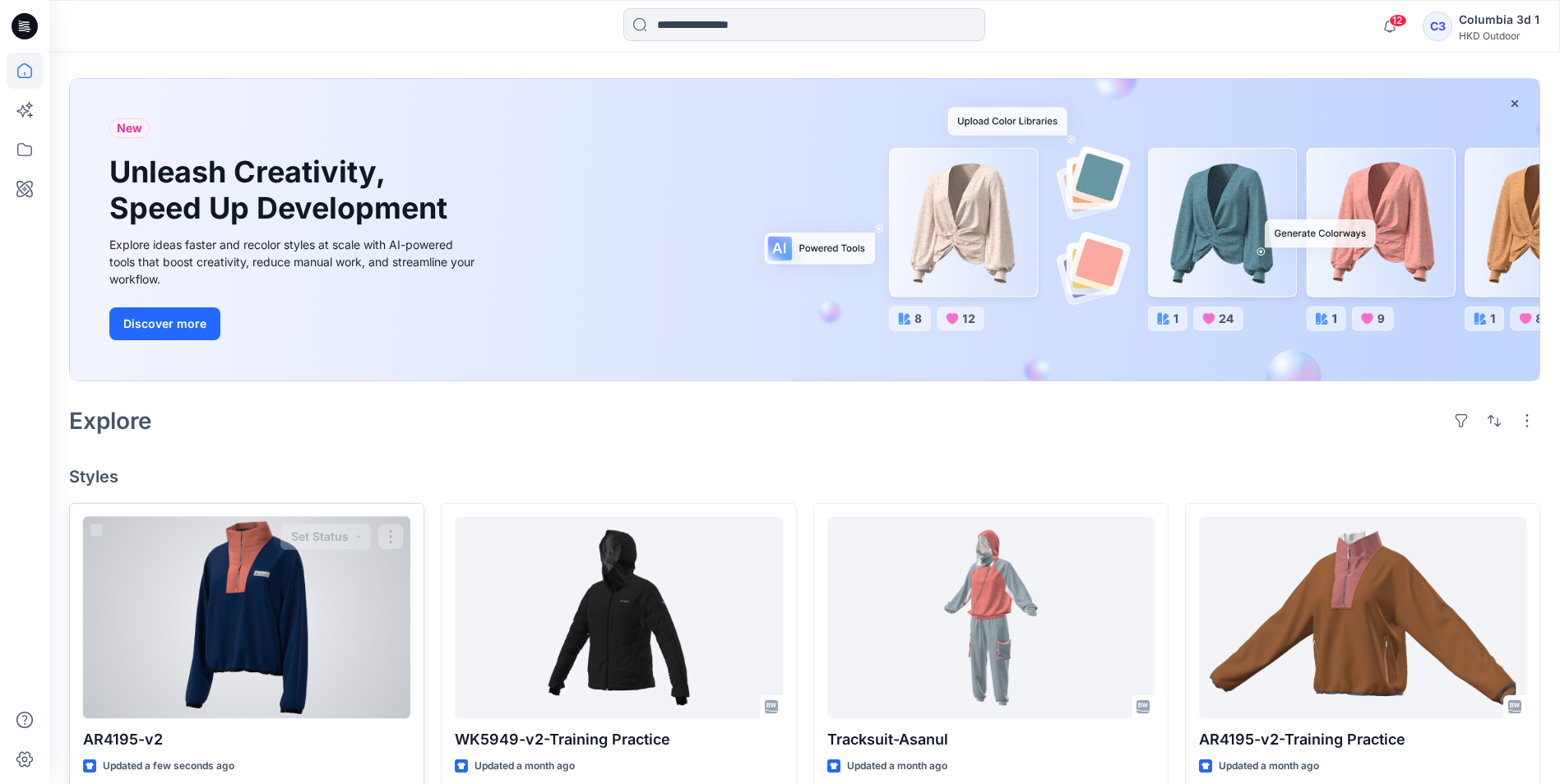
scroll to position [164, 0]
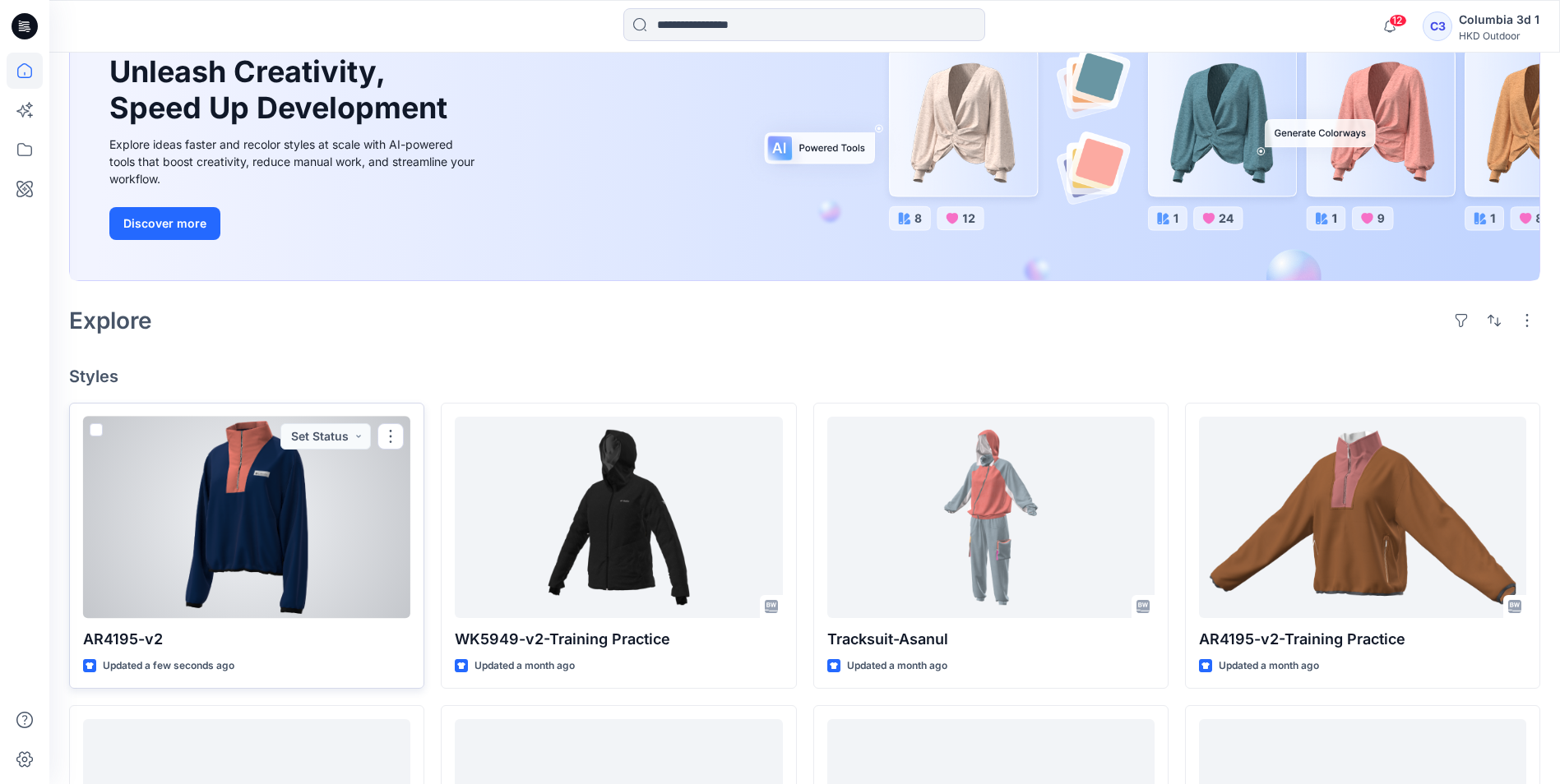
click at [291, 537] on div at bounding box center [247, 517] width 327 height 201
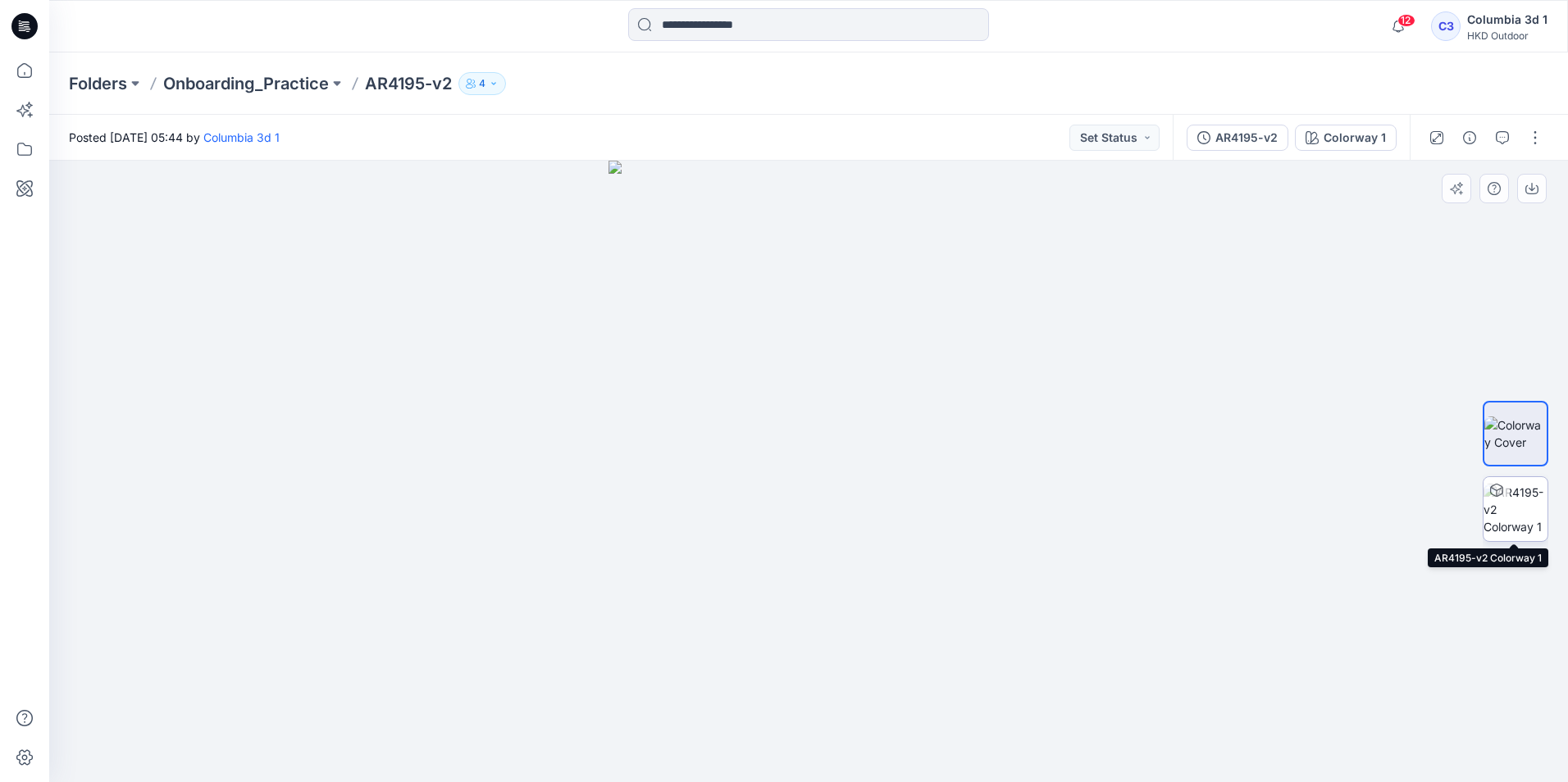
click at [1513, 512] on img at bounding box center [1515, 510] width 64 height 52
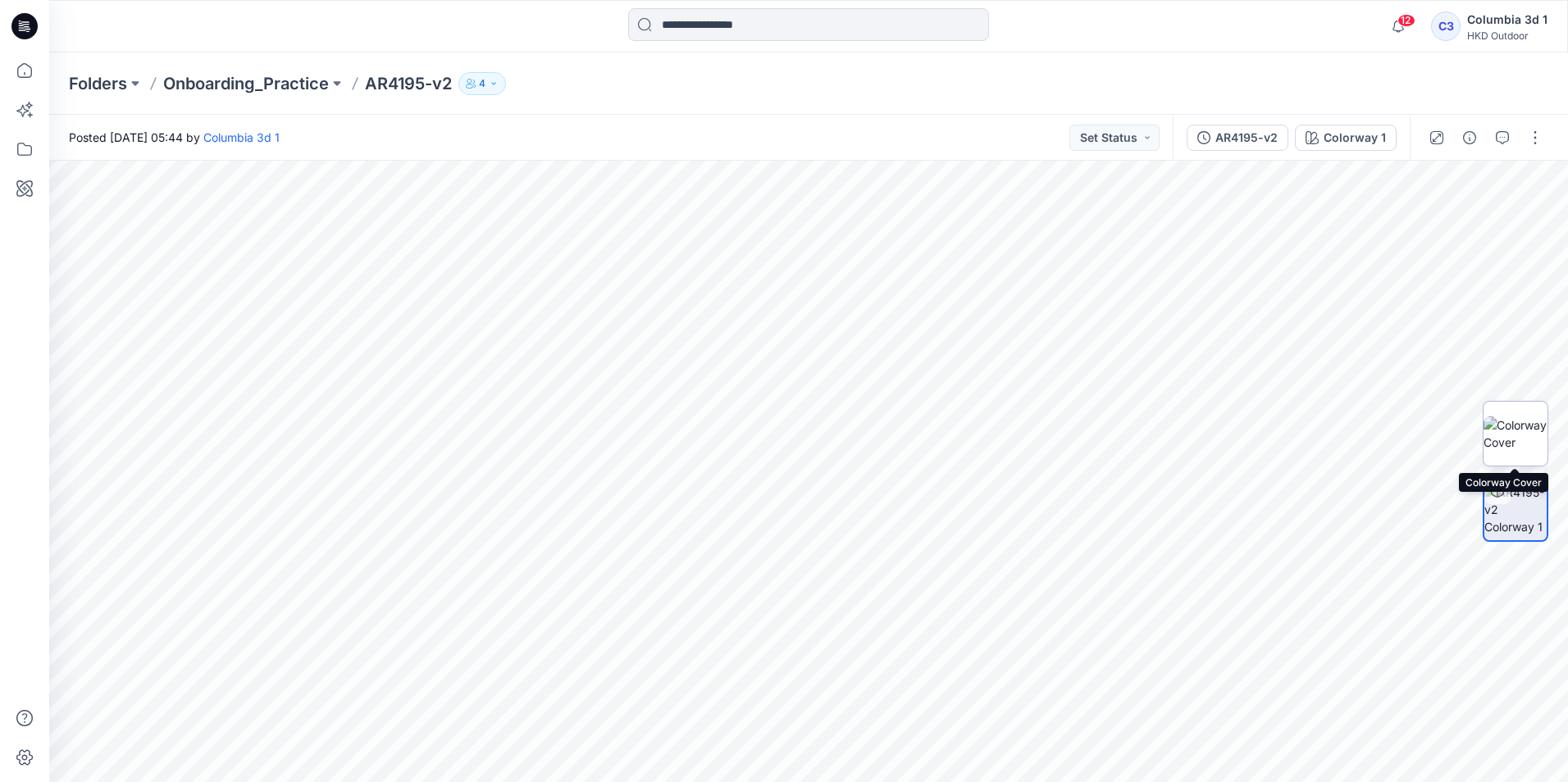
click at [1514, 425] on img at bounding box center [1515, 434] width 64 height 35
drag, startPoint x: 531, startPoint y: 314, endPoint x: 548, endPoint y: 334, distance: 26.2
click at [534, 334] on div at bounding box center [808, 472] width 1519 height 621
drag, startPoint x: 1009, startPoint y: 402, endPoint x: 971, endPoint y: 364, distance: 53.7
click at [1032, 385] on div at bounding box center [808, 472] width 1519 height 621
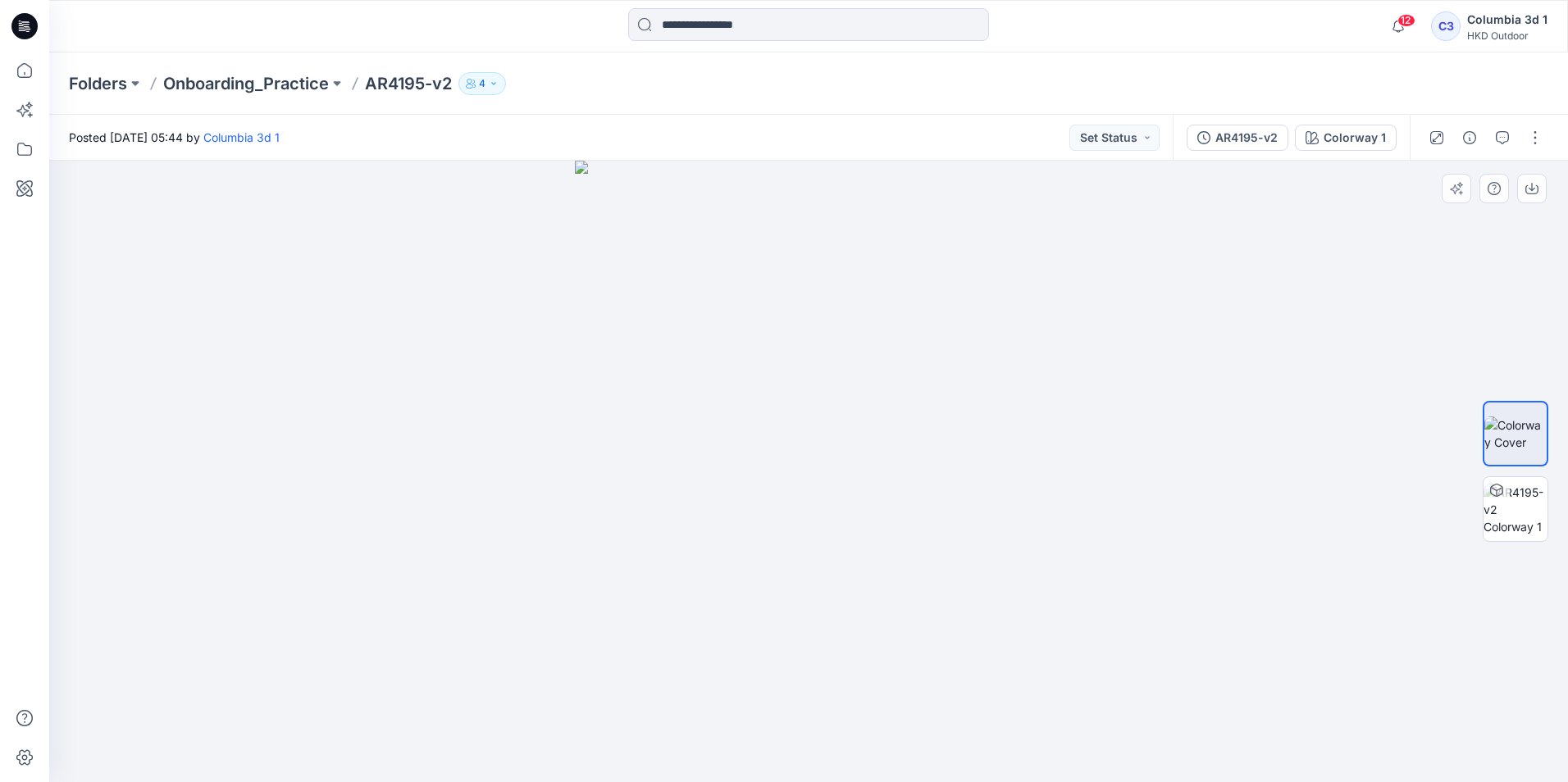
drag, startPoint x: 797, startPoint y: 325, endPoint x: 784, endPoint y: 459, distance: 134.6
click at [823, 535] on img at bounding box center [808, 472] width 468 height 621
drag, startPoint x: 640, startPoint y: 347, endPoint x: 695, endPoint y: 658, distance: 315.8
click at [694, 658] on img at bounding box center [808, 445] width 468 height 674
click at [33, 14] on icon at bounding box center [24, 26] width 26 height 52
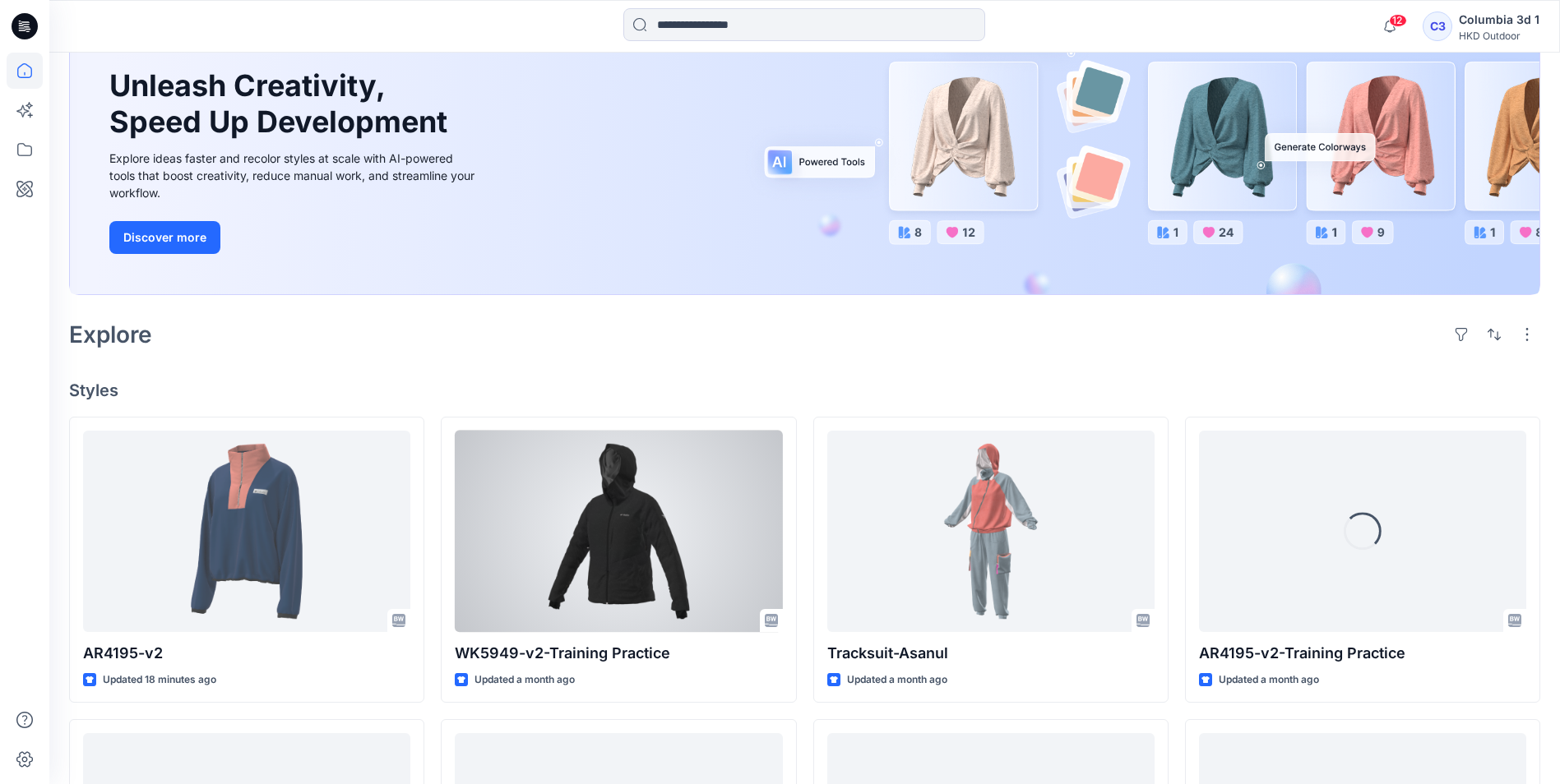
scroll to position [411, 0]
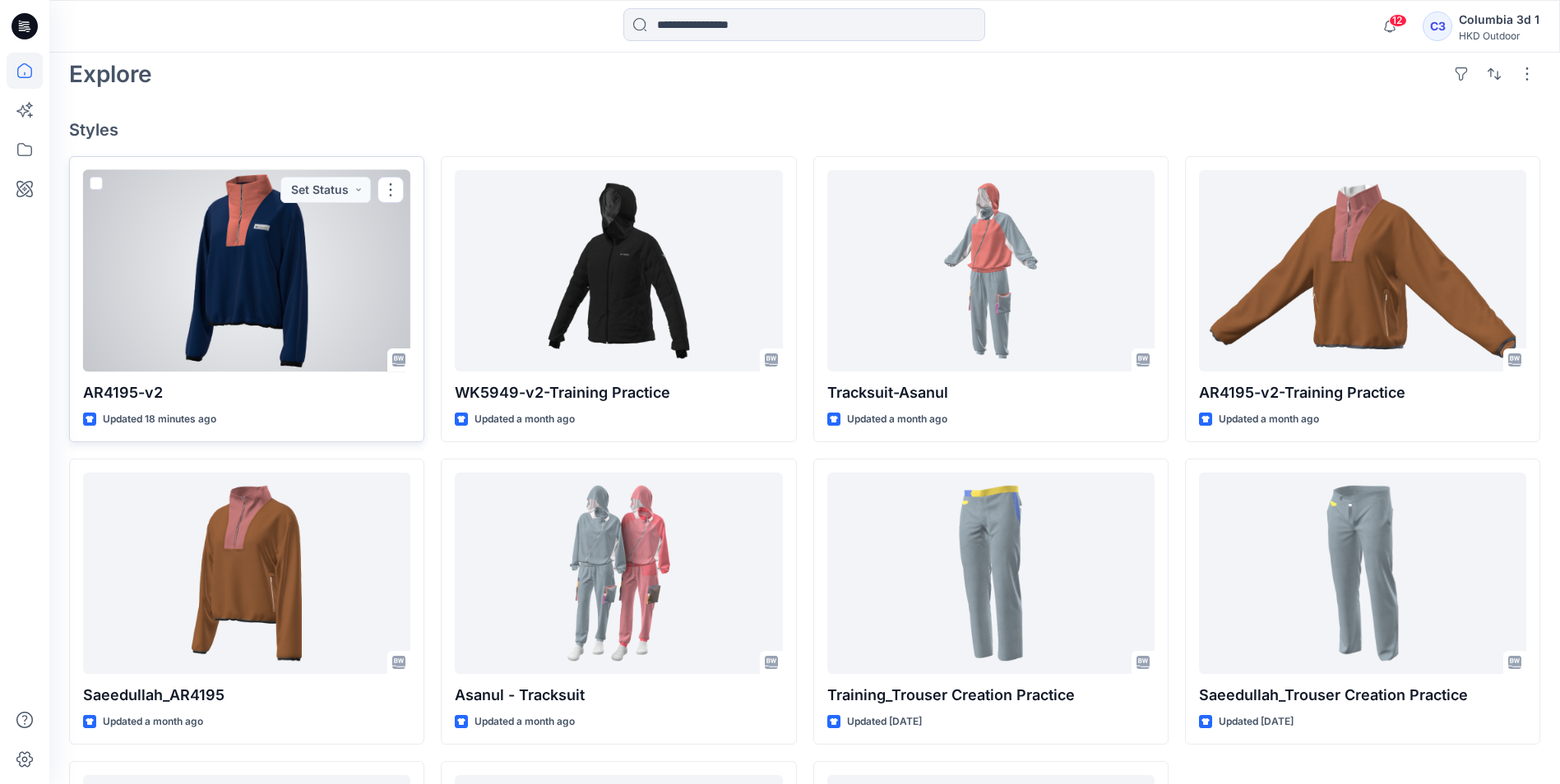
click at [198, 288] on div at bounding box center [247, 271] width 327 height 201
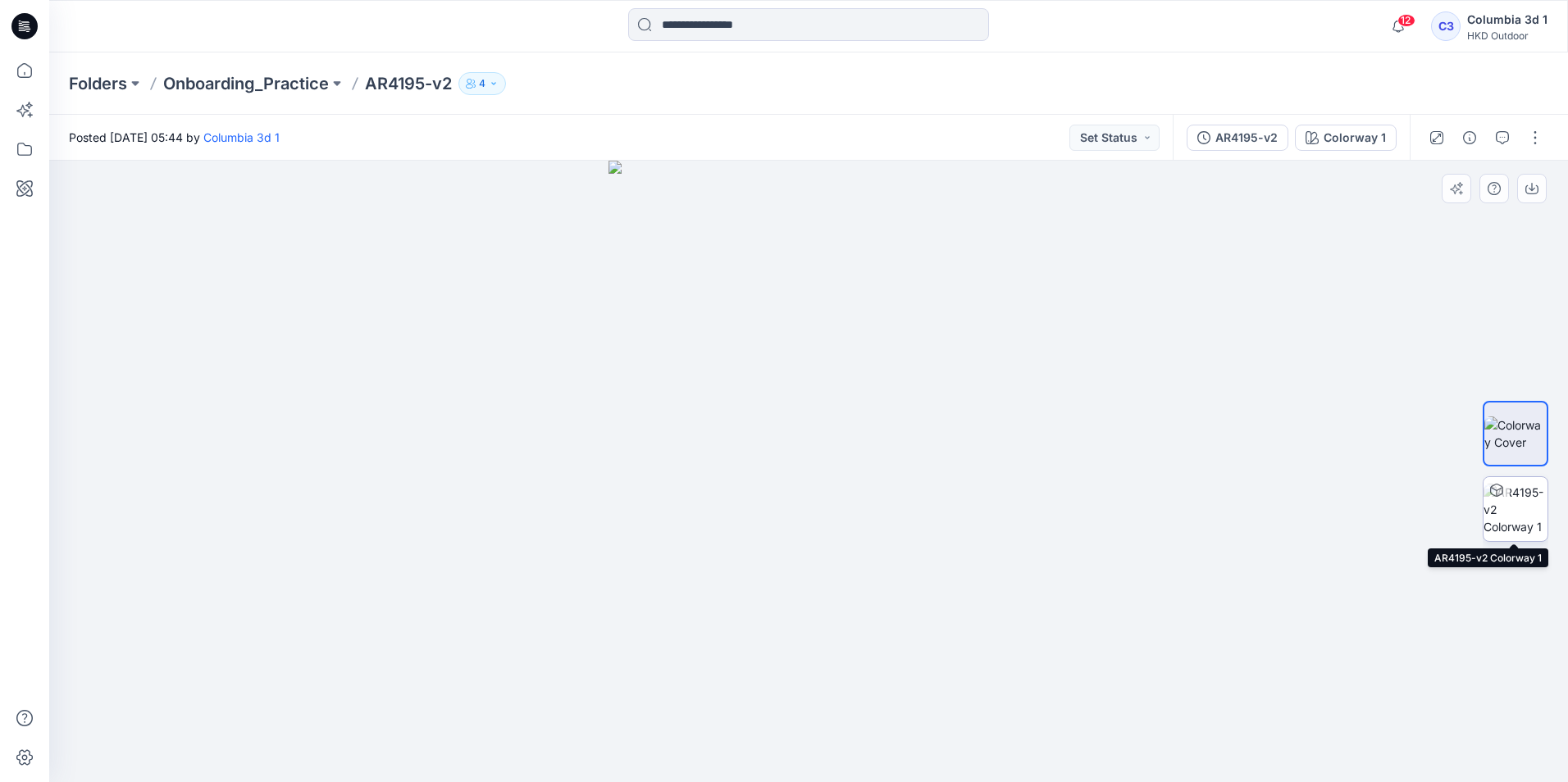
click at [1507, 511] on img at bounding box center [1515, 510] width 64 height 52
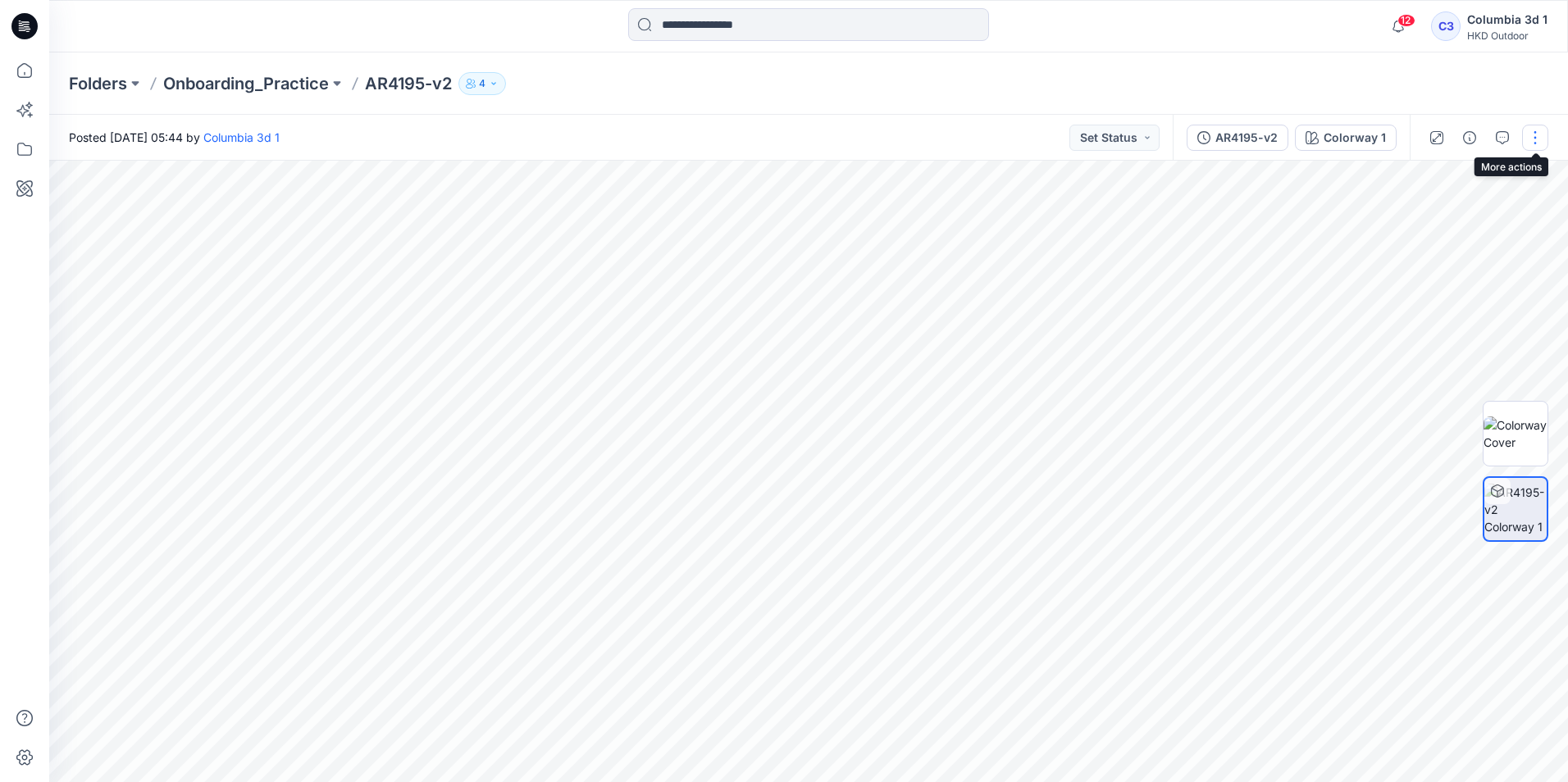
click at [1538, 143] on button "button" at bounding box center [1534, 137] width 26 height 26
